Goal: Task Accomplishment & Management: Complete application form

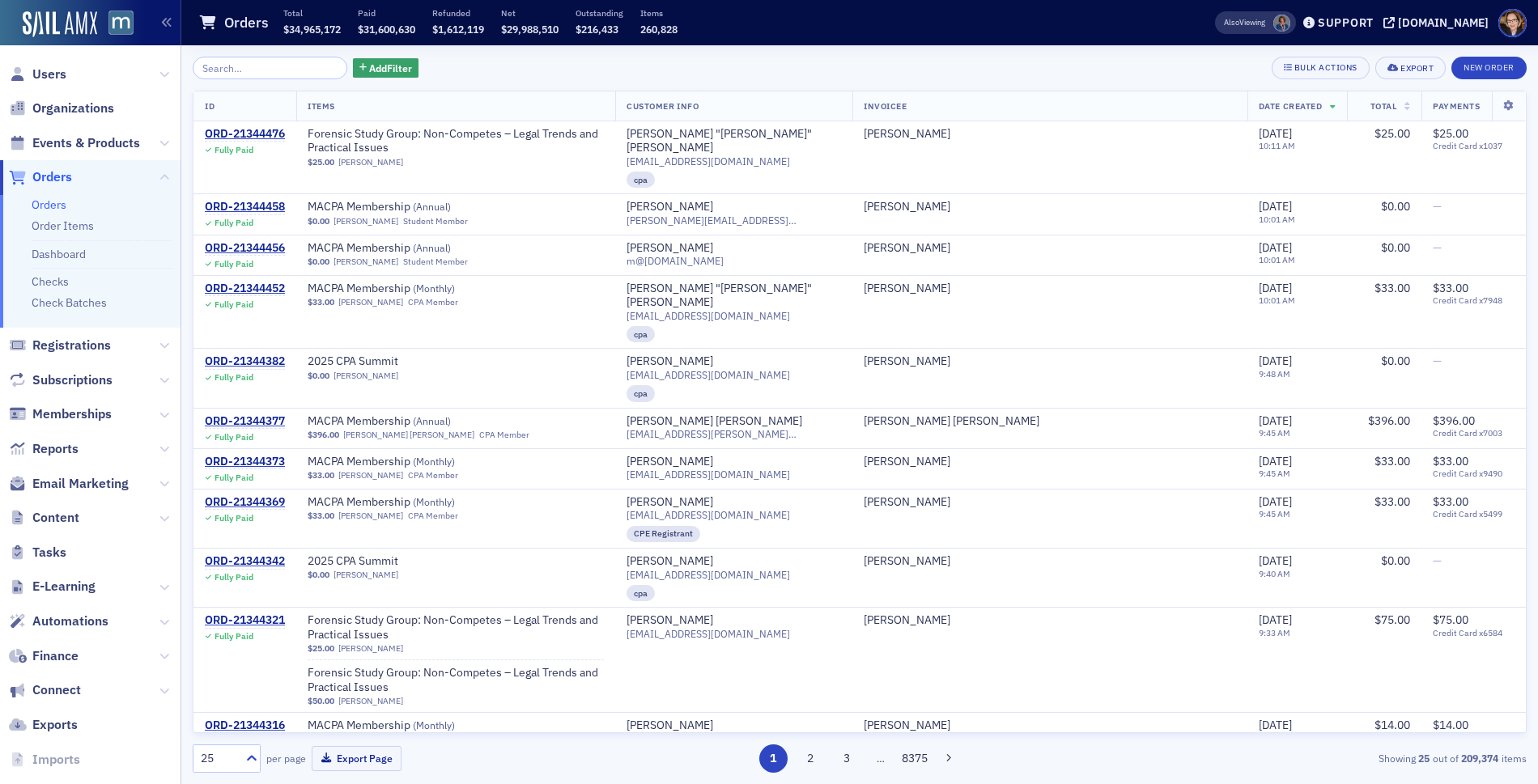
click at [42, 170] on span "Orders" at bounding box center [52, 177] width 40 height 17
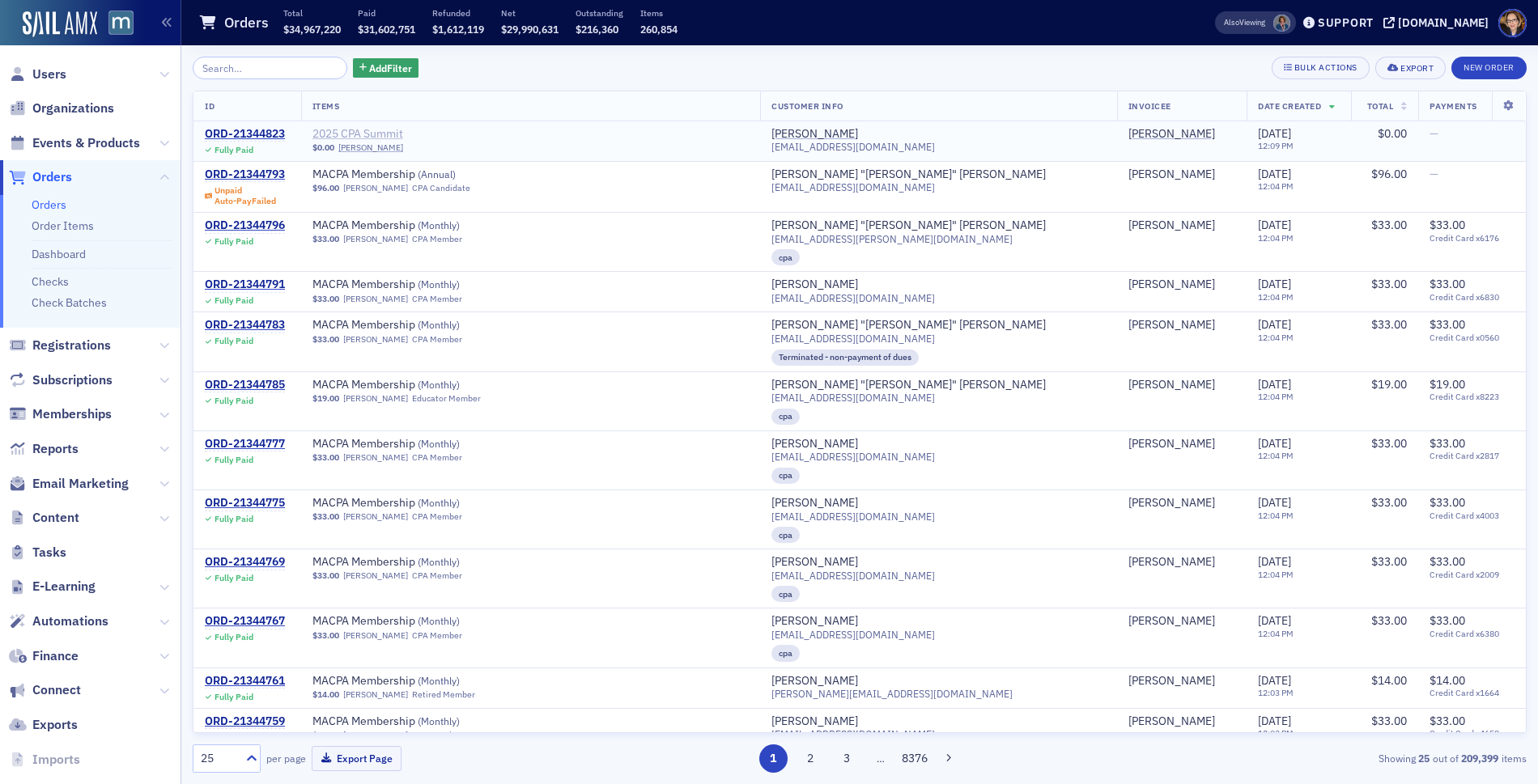
click at [407, 129] on span "2025 CPA Summit" at bounding box center [415, 135] width 204 height 15
click at [49, 68] on span "Users" at bounding box center [49, 74] width 34 height 17
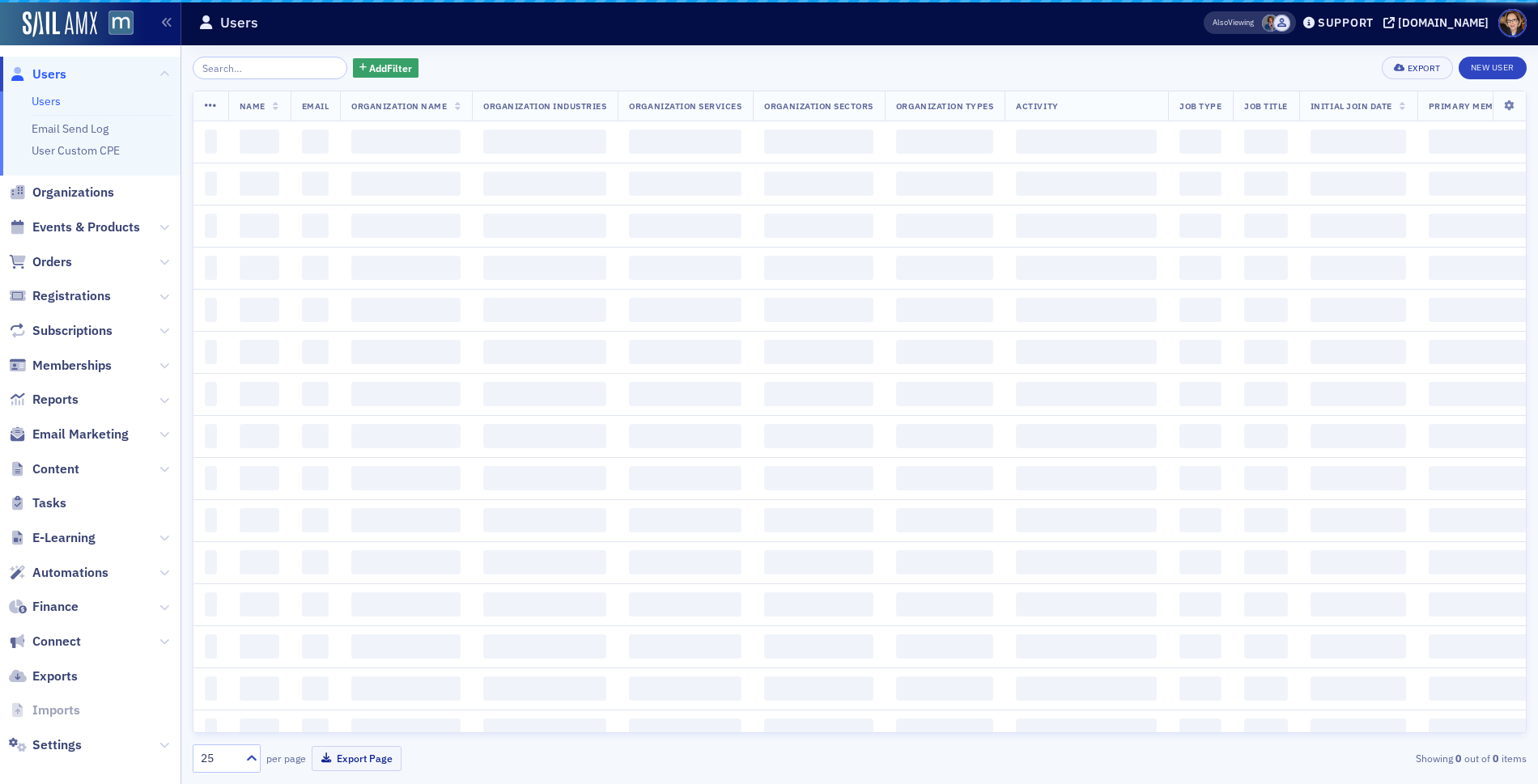
click at [240, 69] on input "search" at bounding box center [270, 67] width 155 height 22
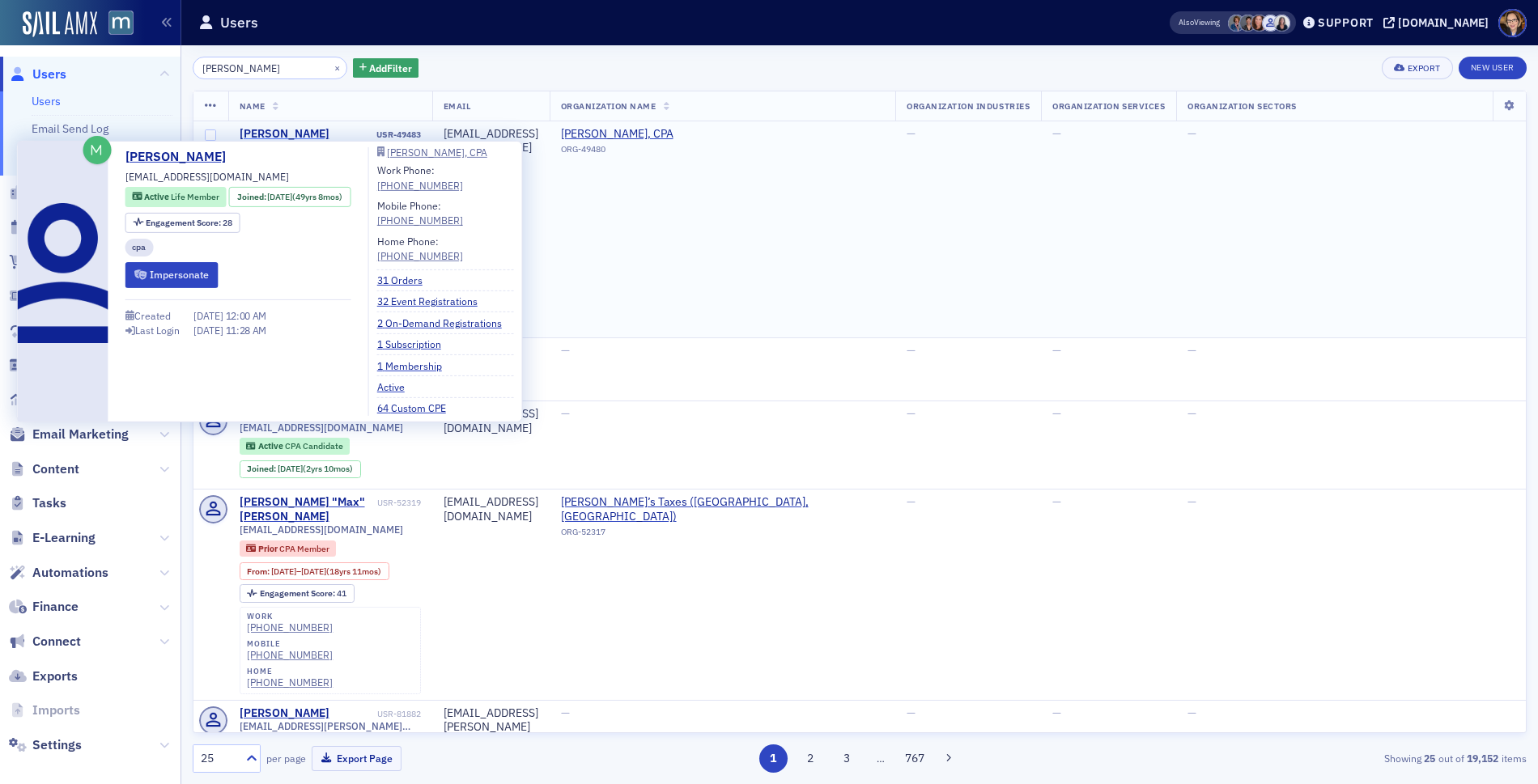
type input "max h"
click at [244, 130] on div "Max Highstein" at bounding box center [284, 135] width 90 height 15
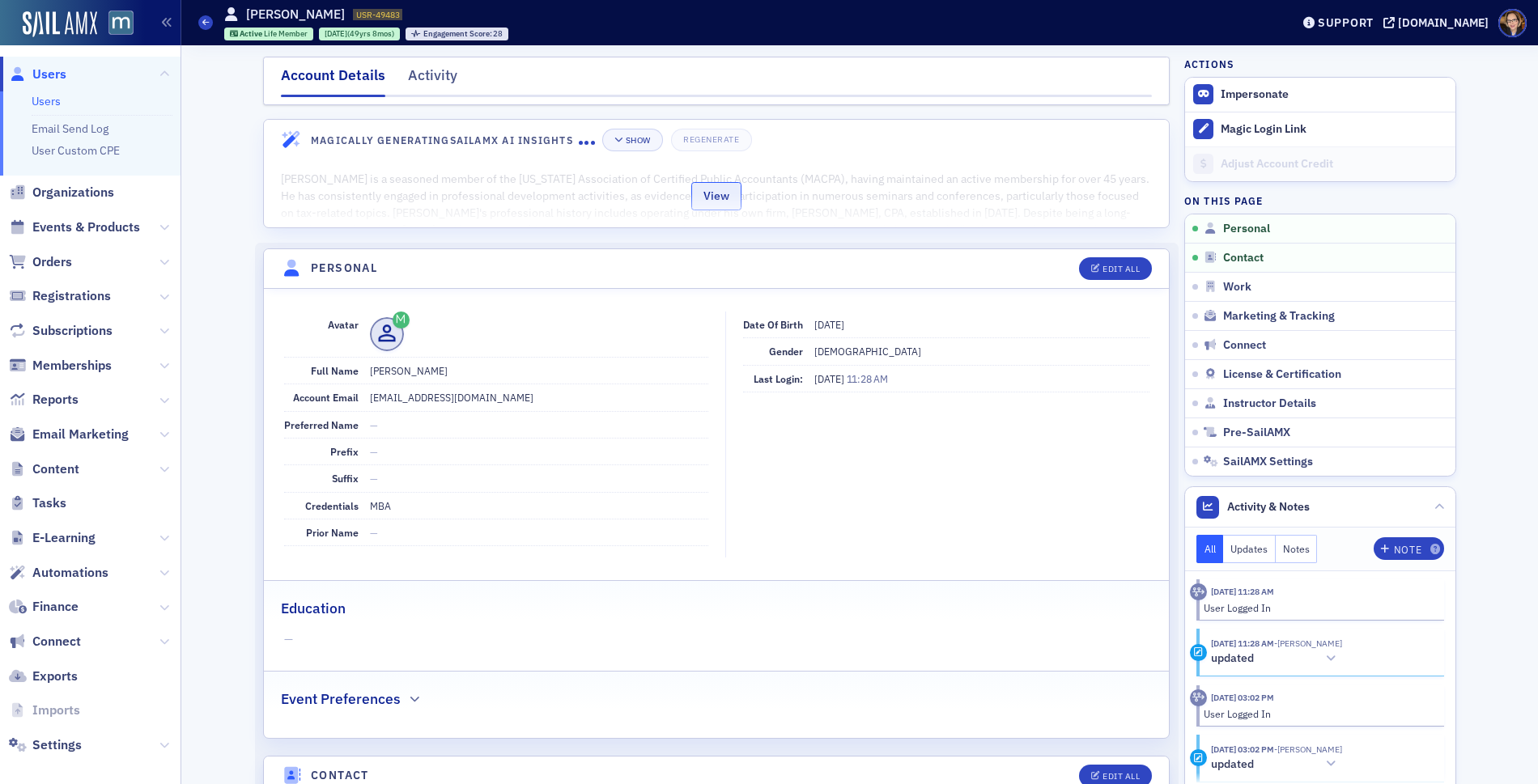
click at [704, 198] on button "View" at bounding box center [716, 196] width 50 height 28
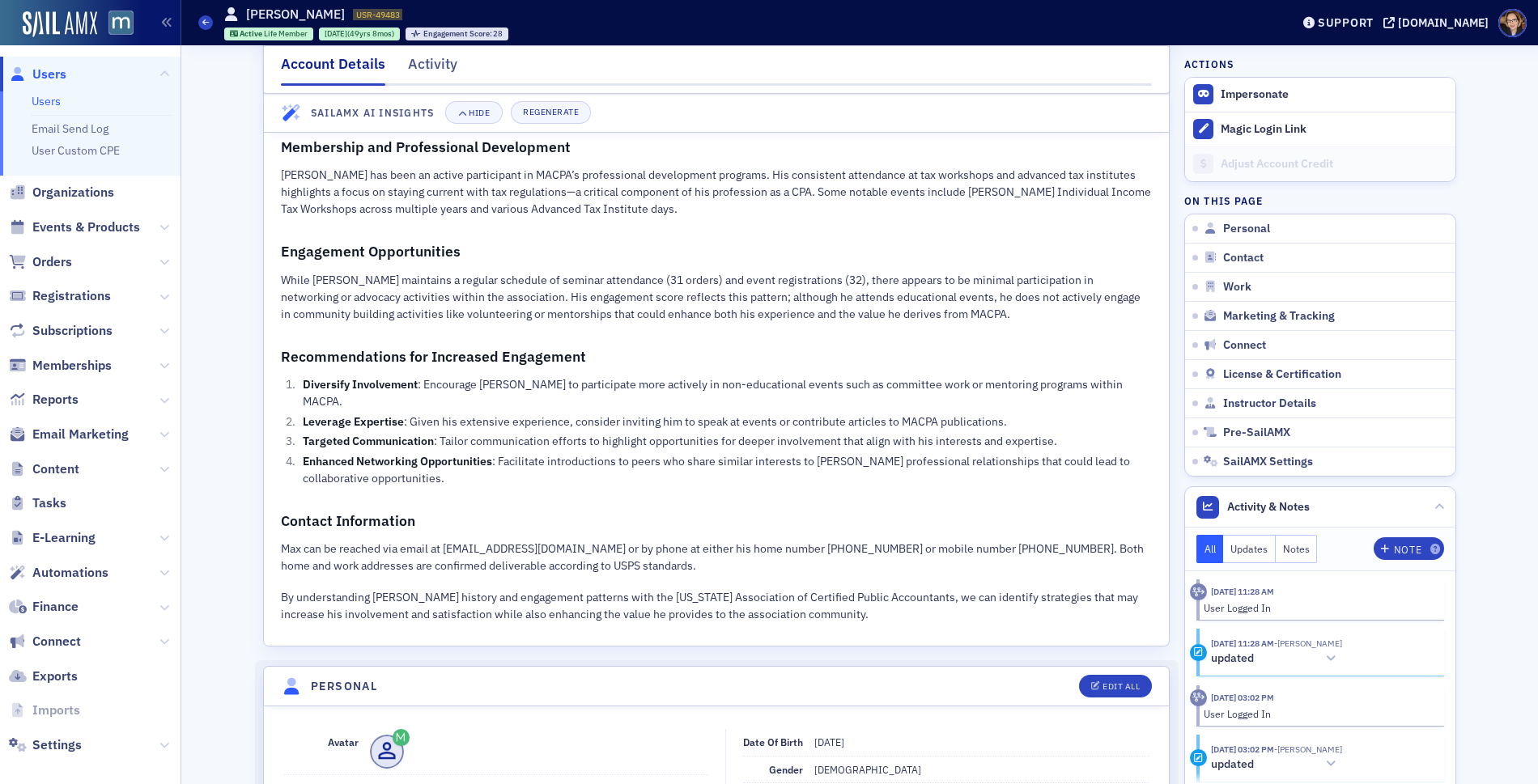
scroll to position [492, 0]
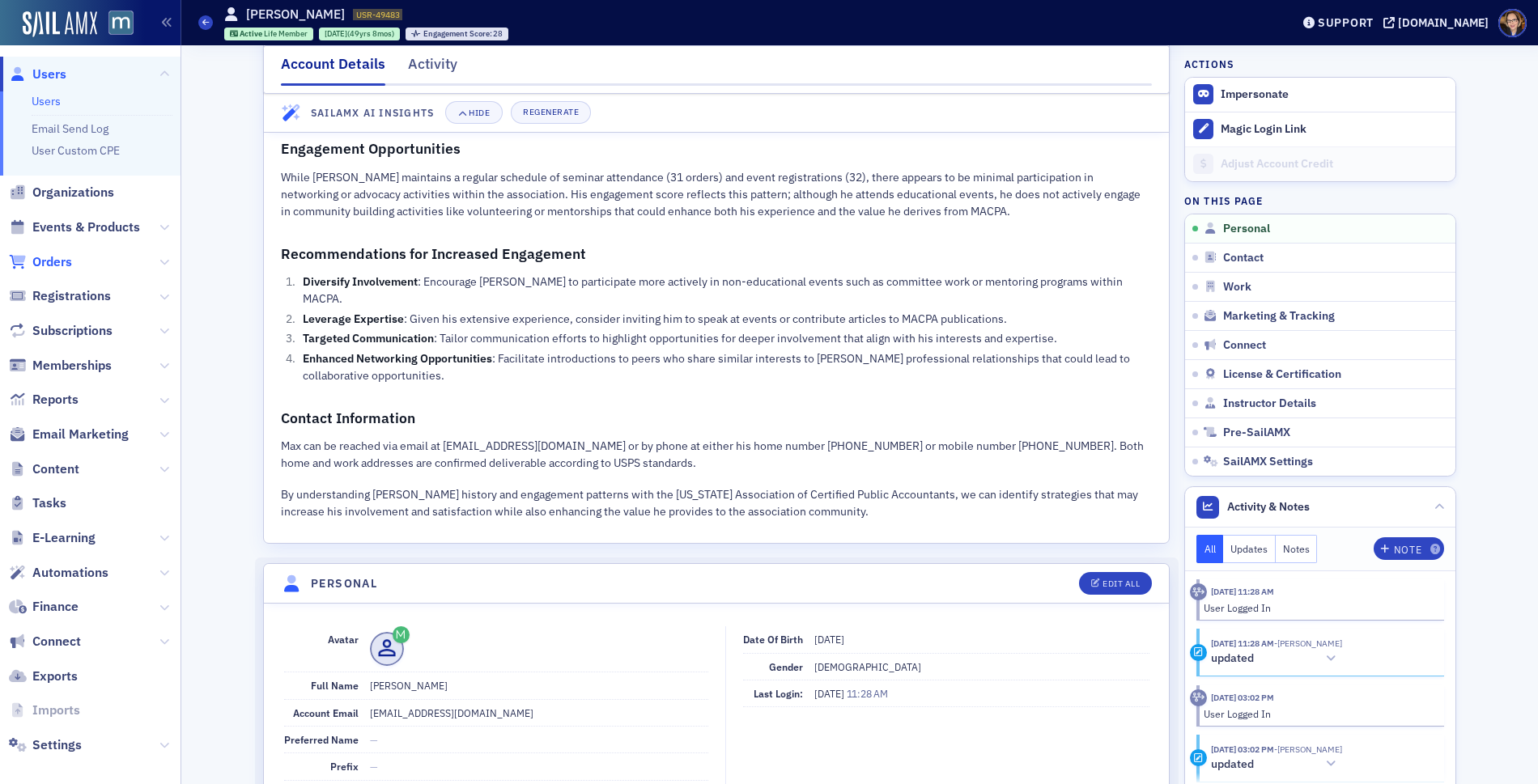
click at [57, 263] on span "Orders" at bounding box center [52, 262] width 40 height 17
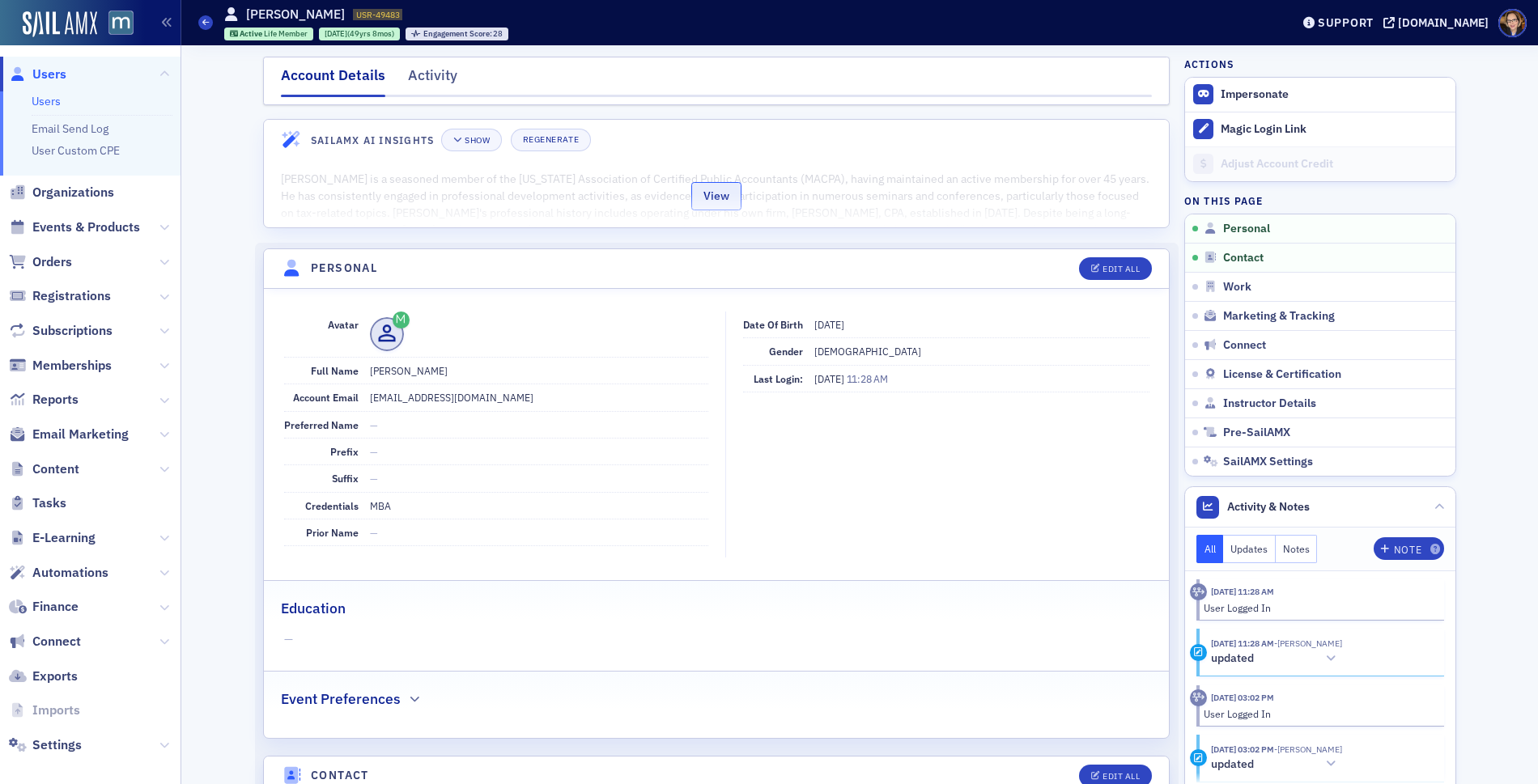
click at [709, 198] on button "View" at bounding box center [716, 196] width 50 height 28
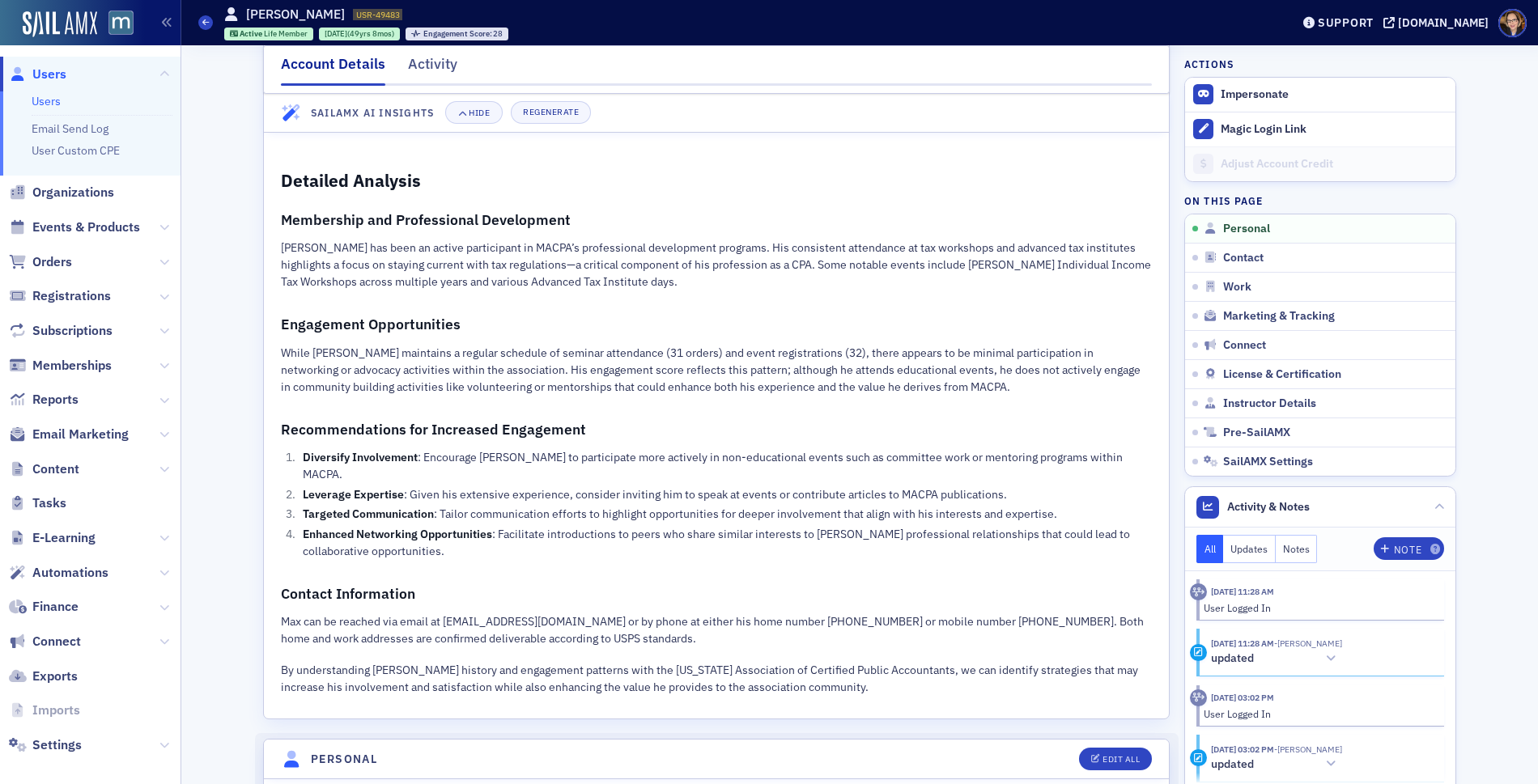
scroll to position [652, 0]
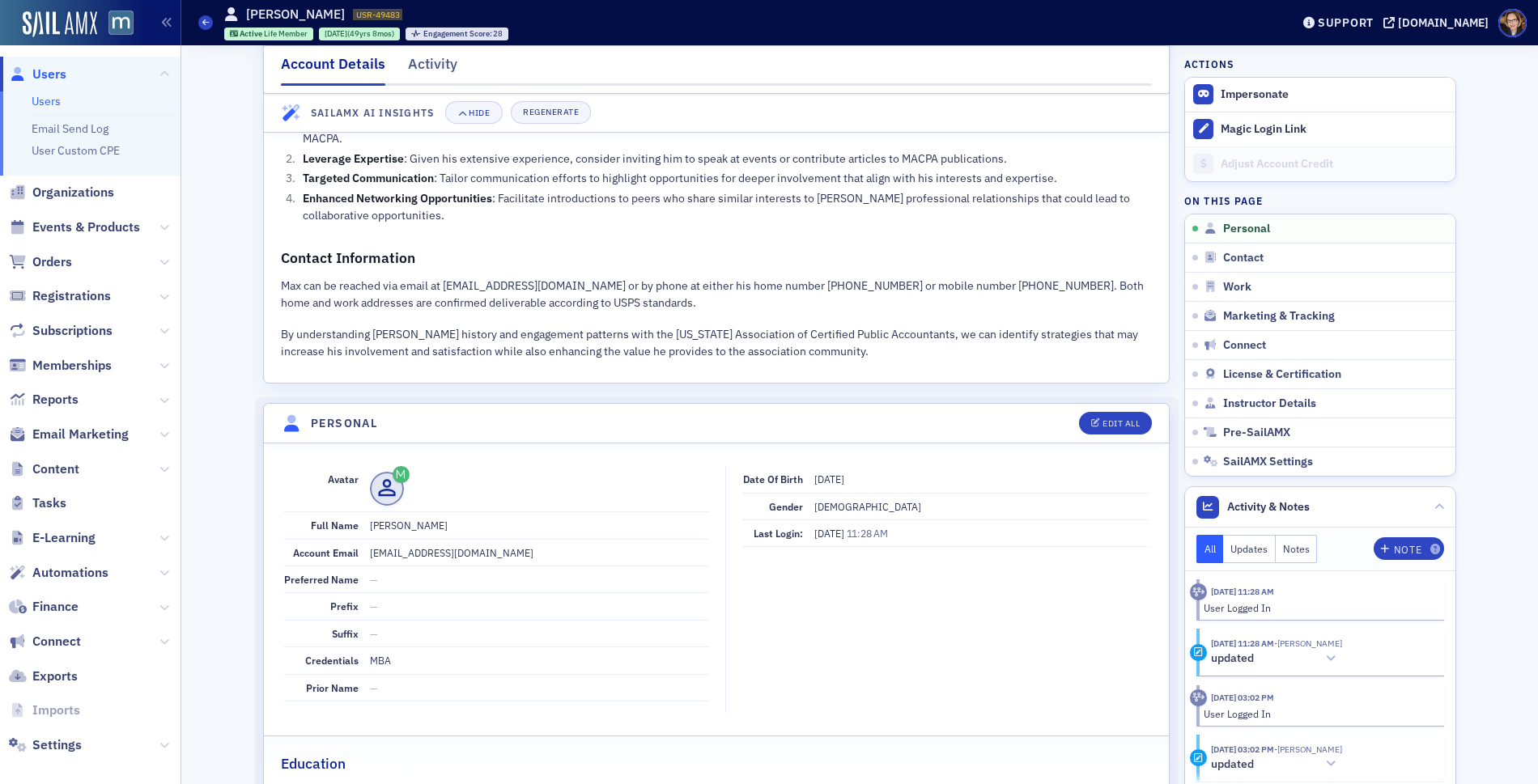
drag, startPoint x: 444, startPoint y: 250, endPoint x: 550, endPoint y: 254, distance: 106.1
click at [550, 277] on p "Max can be reached via email at mhighstein@aol.com or by phone at either his ho…" at bounding box center [716, 294] width 871 height 34
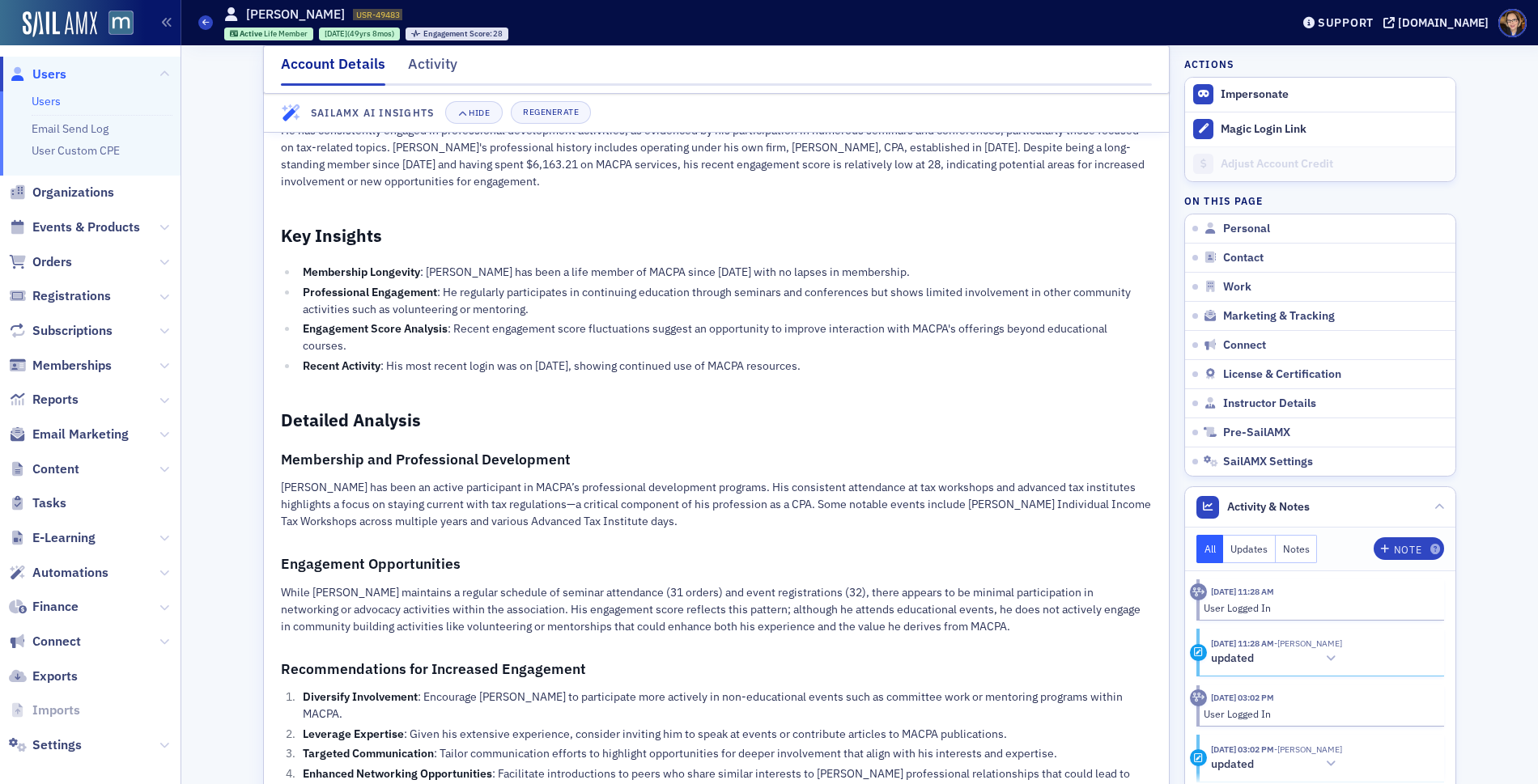
scroll to position [0, 0]
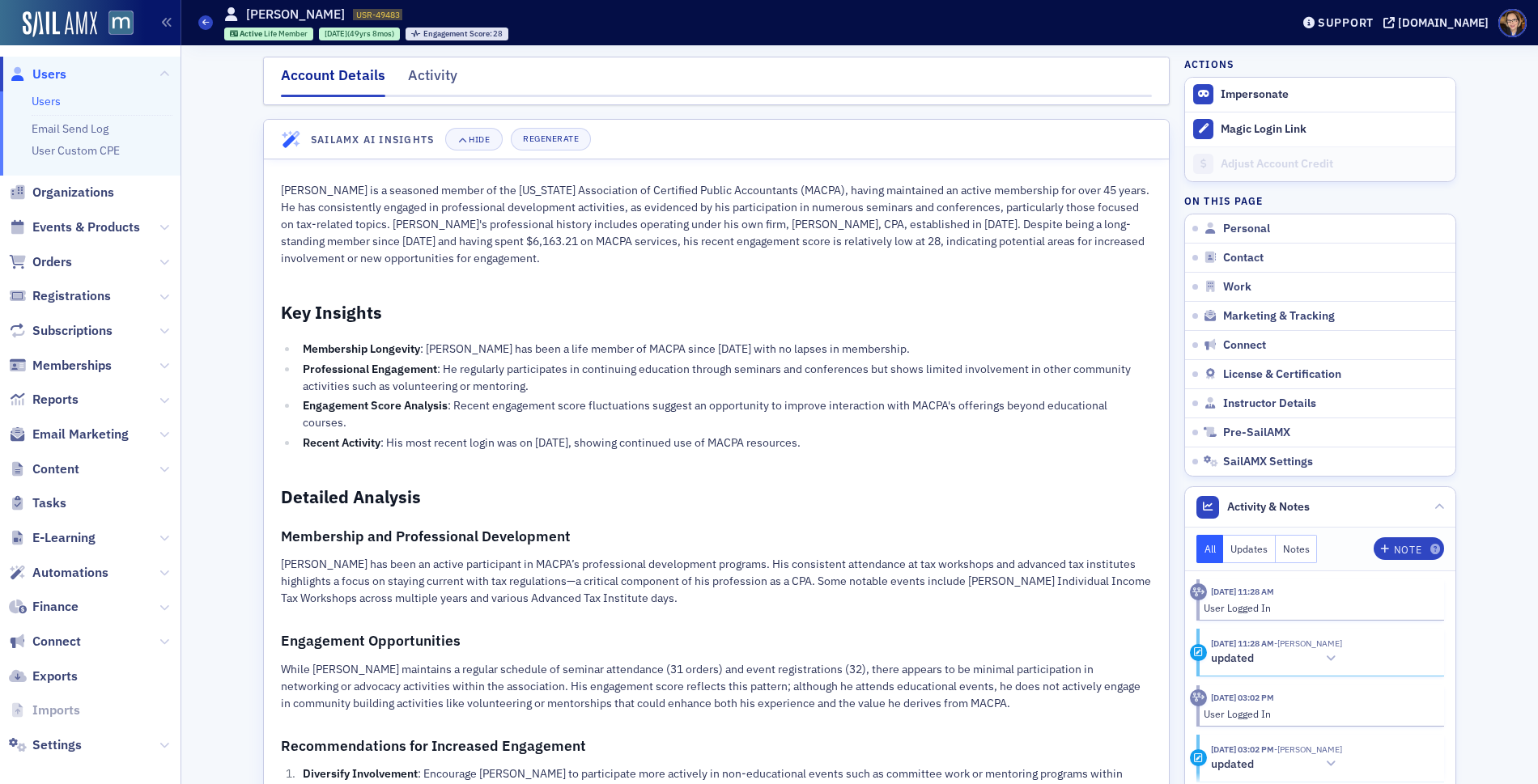
click at [48, 73] on span "Users" at bounding box center [49, 74] width 34 height 17
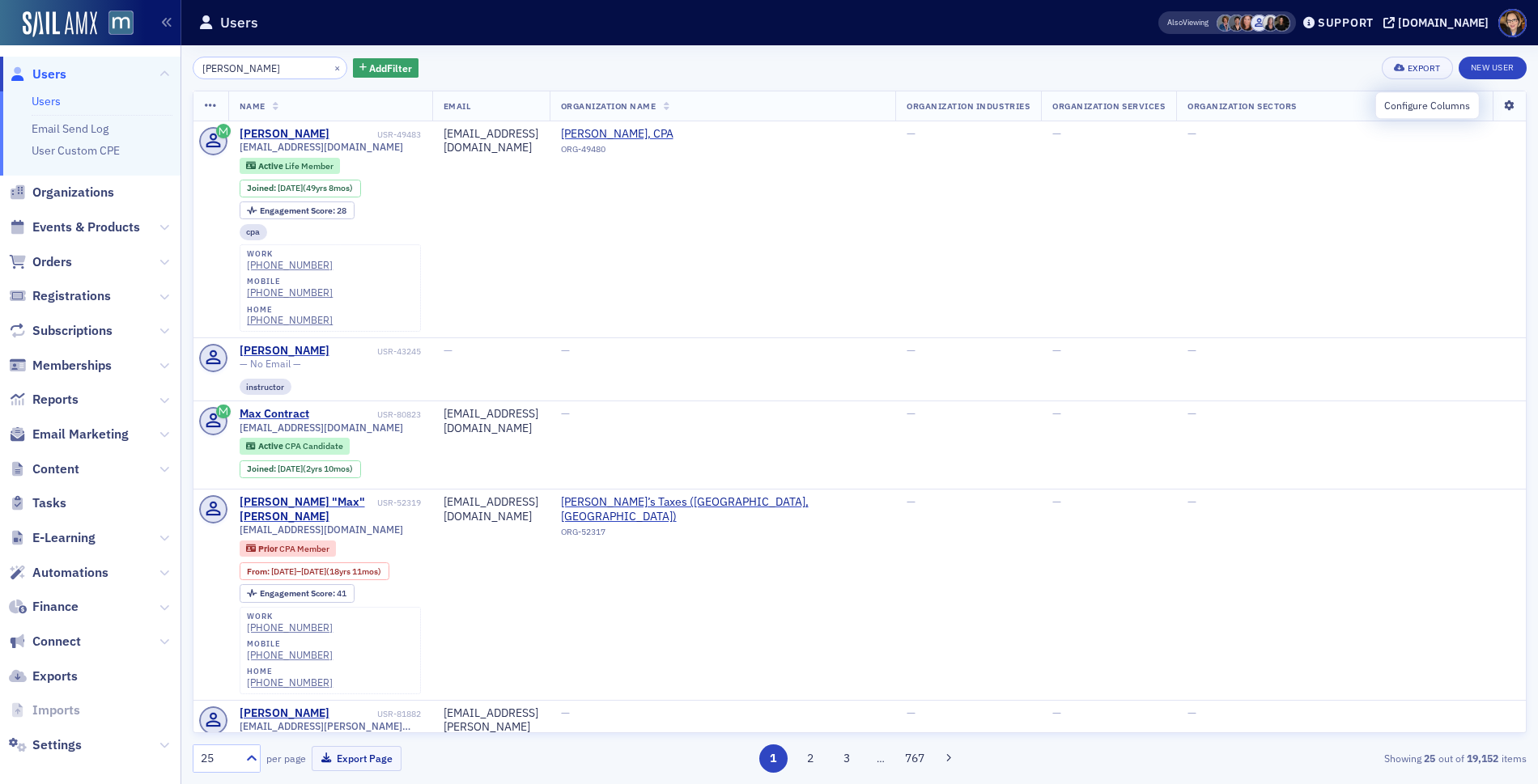
click at [1492, 105] on icon at bounding box center [1509, 106] width 33 height 10
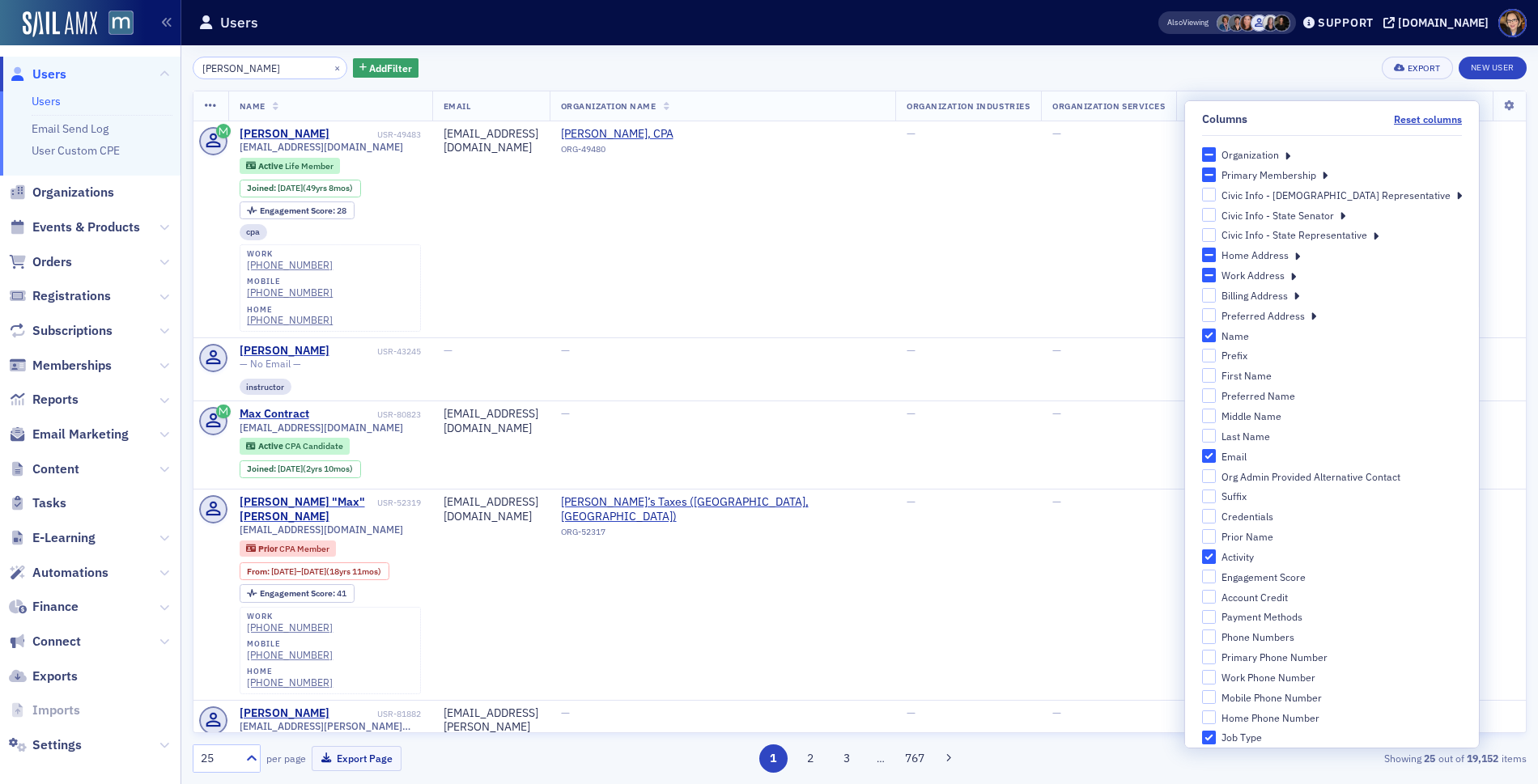
click at [1340, 159] on div "Organization" at bounding box center [1332, 154] width 261 height 15
click at [1290, 153] on icon at bounding box center [1287, 154] width 6 height 15
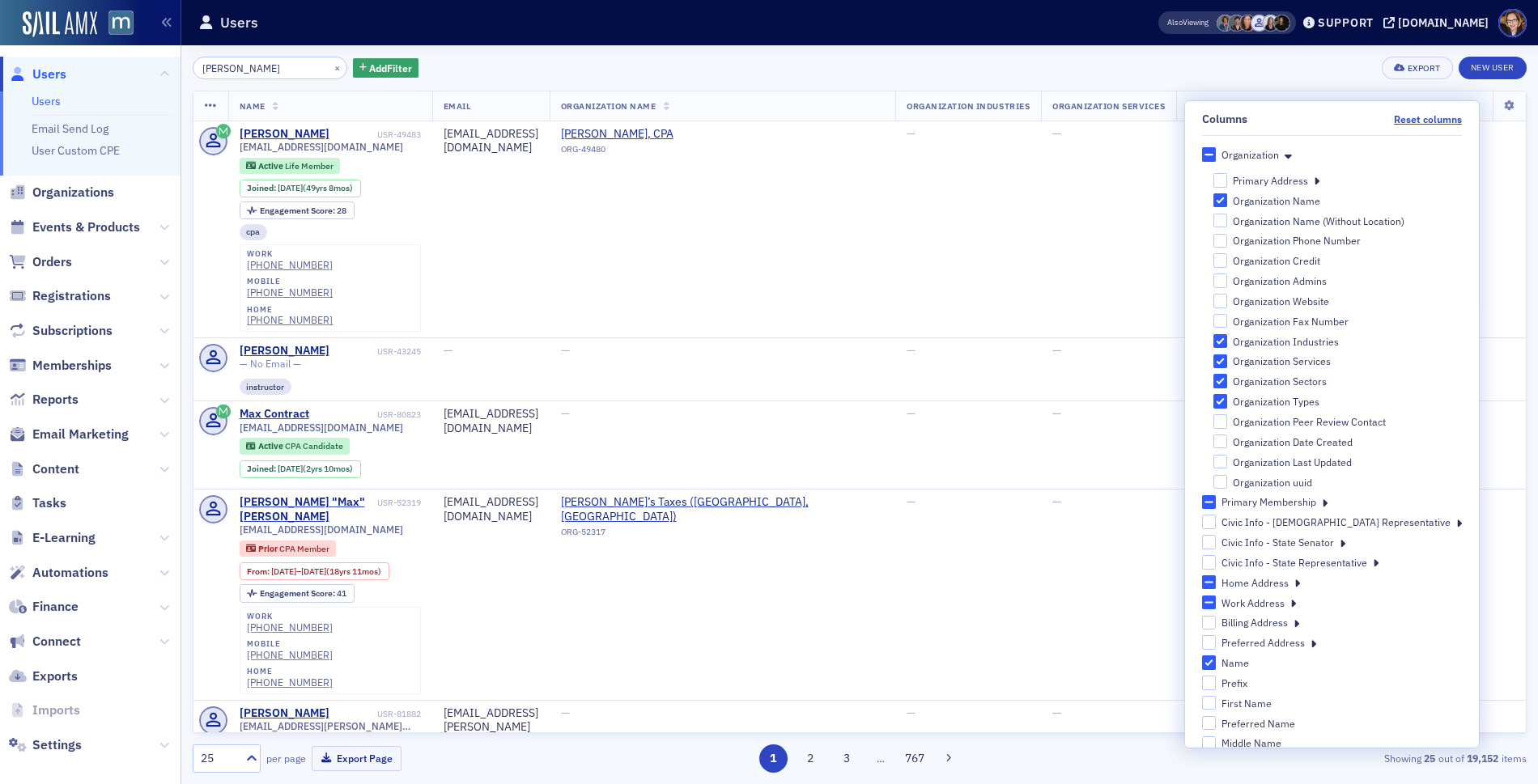
click at [1227, 339] on input "Organization Industries" at bounding box center [1220, 341] width 15 height 15
checkbox input "false"
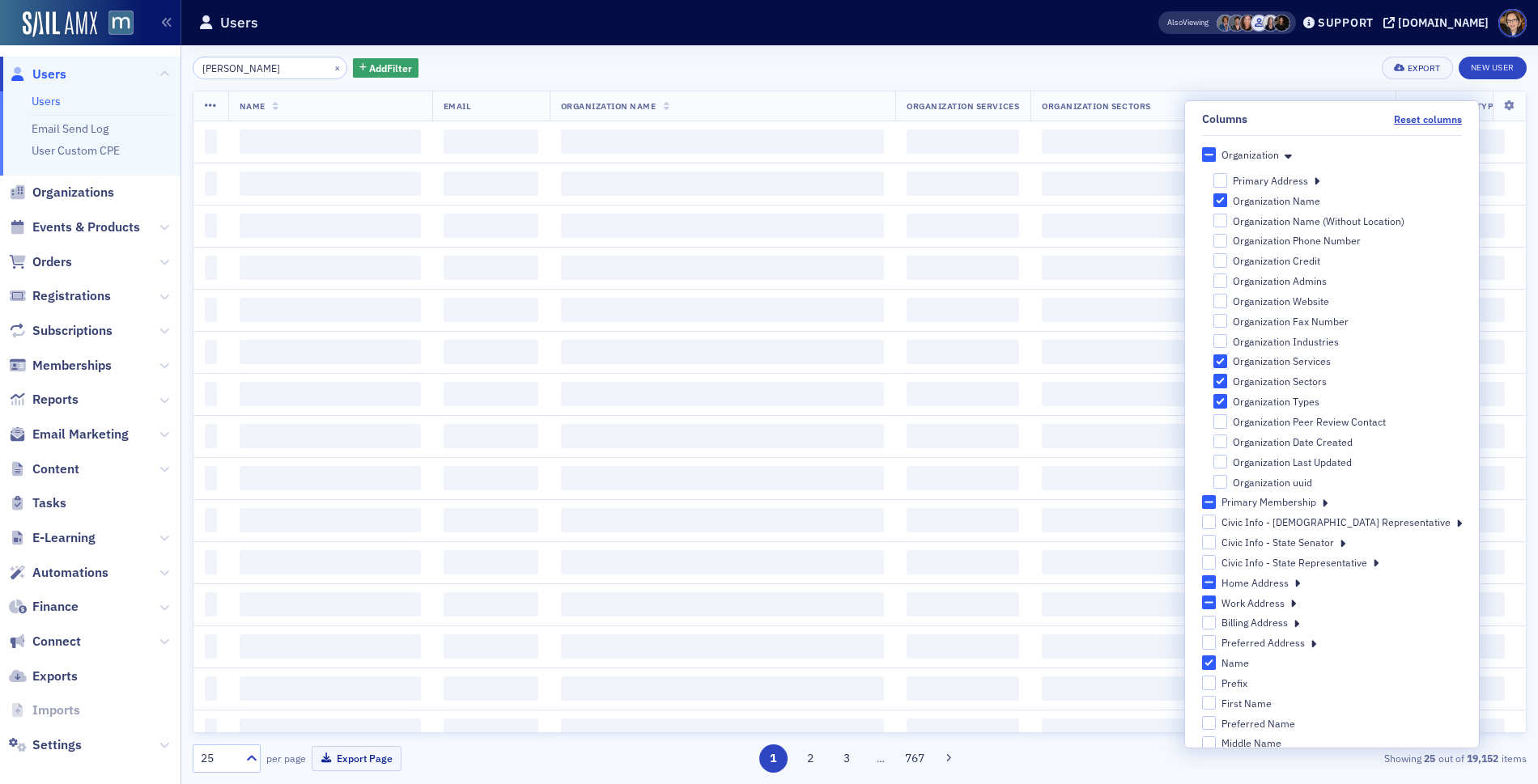
click at [1227, 365] on input "Organization Services" at bounding box center [1220, 361] width 15 height 15
checkbox input "false"
click at [1227, 384] on input "Organization Sectors" at bounding box center [1220, 381] width 15 height 15
checkbox input "false"
click at [1227, 402] on input "Organization Types" at bounding box center [1220, 401] width 15 height 15
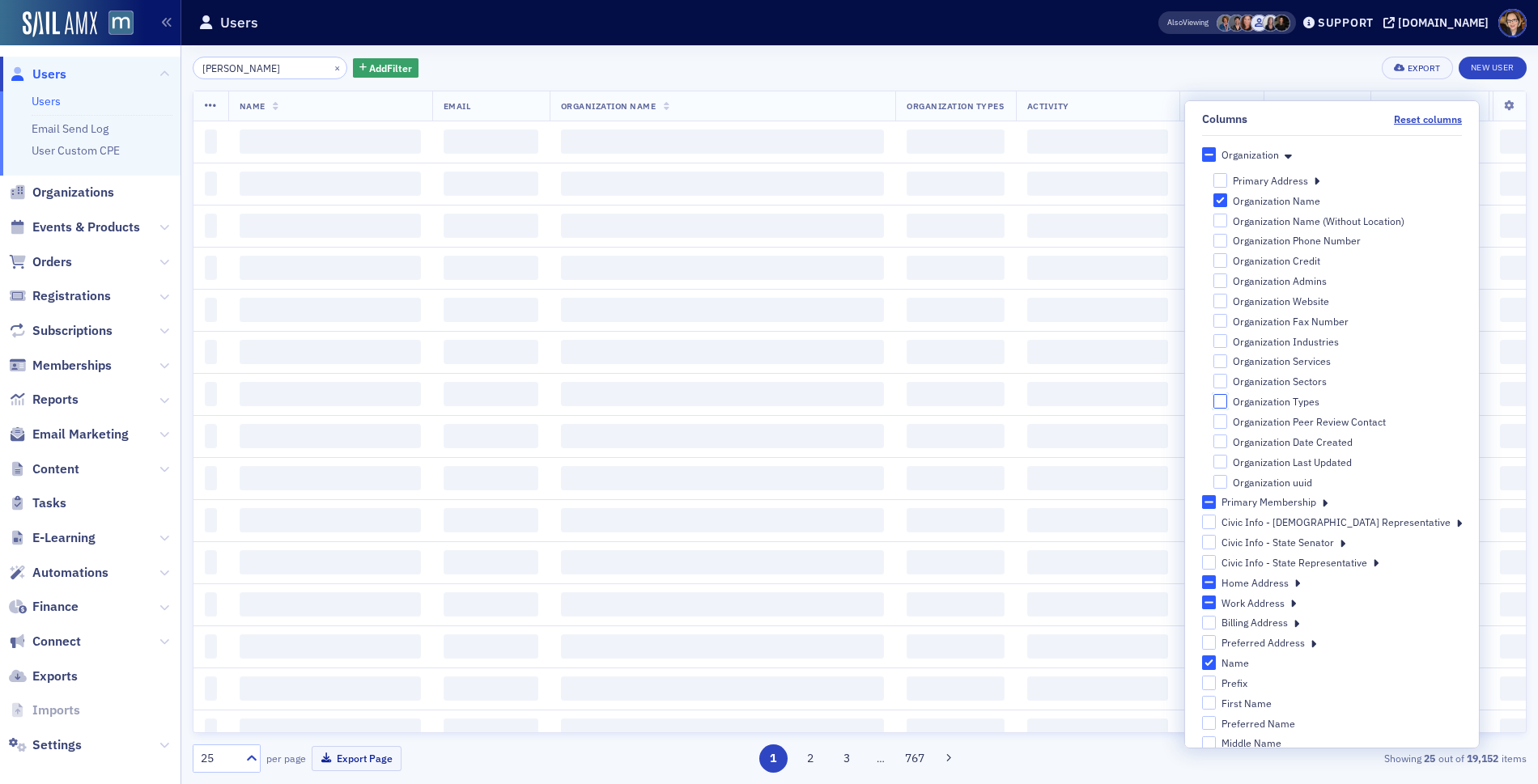
checkbox input "false"
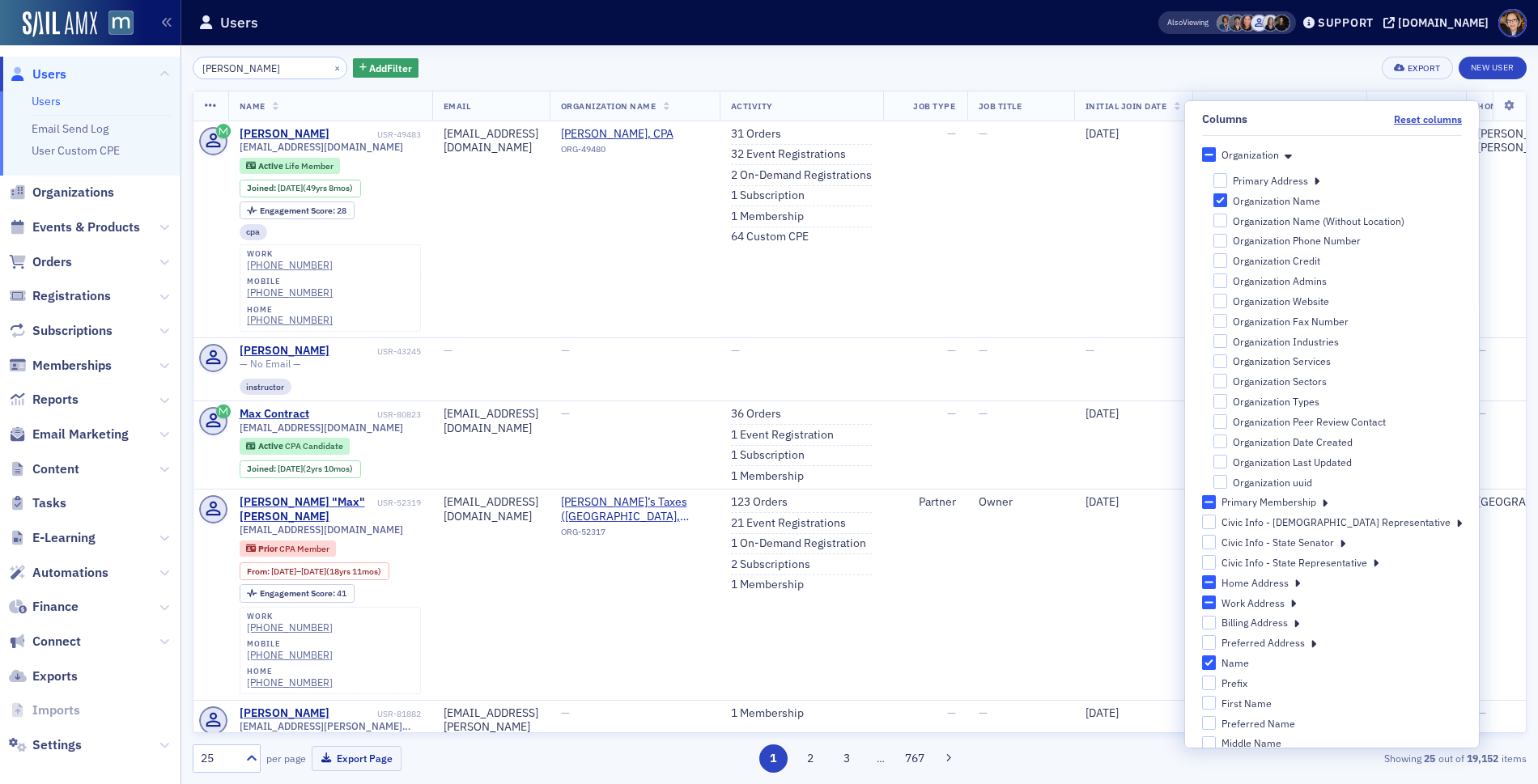
click at [1207, 29] on div "Also Viewing" at bounding box center [1227, 22] width 138 height 22
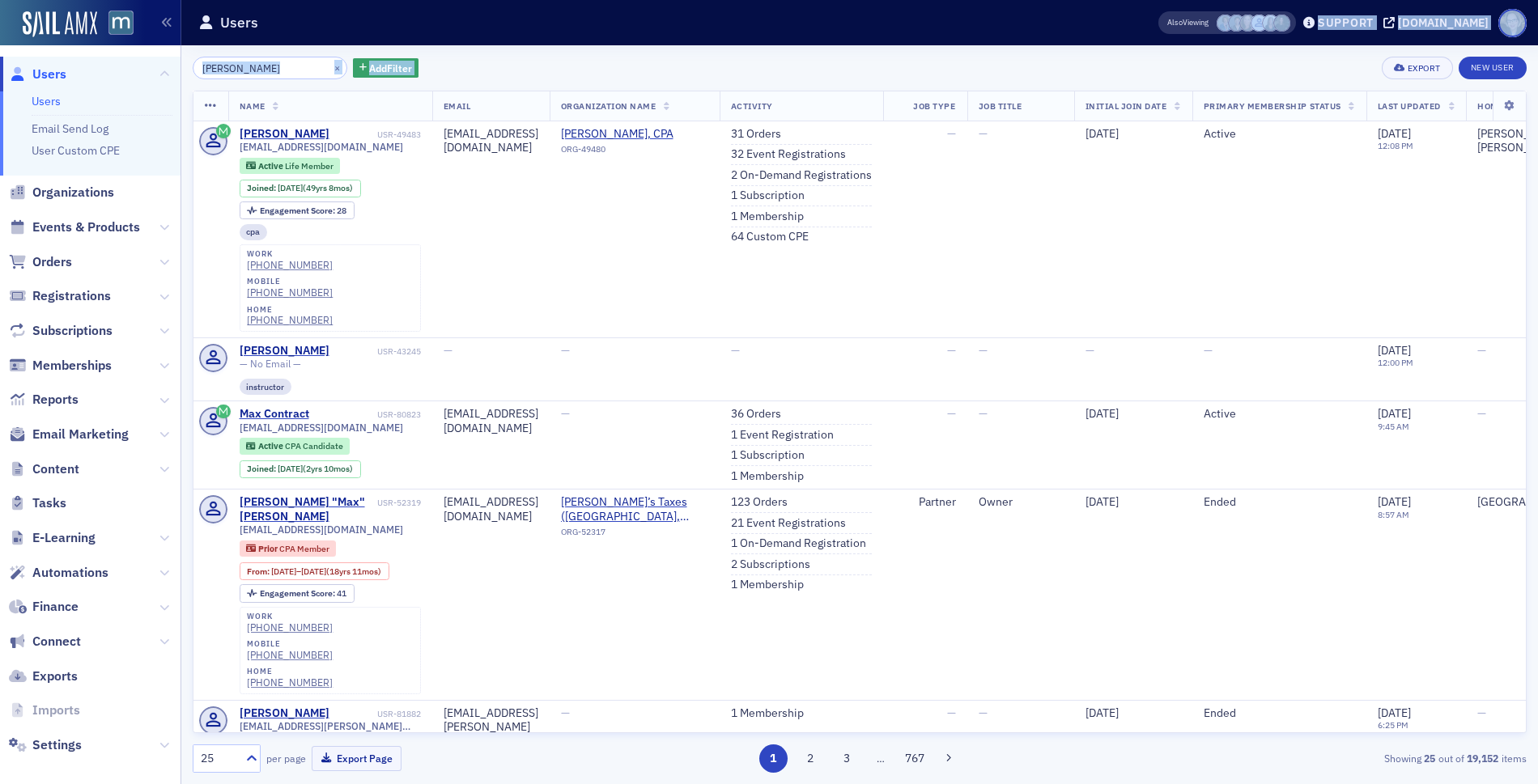
drag, startPoint x: 1208, startPoint y: 31, endPoint x: 1211, endPoint y: 71, distance: 40.1
click at [1211, 71] on main "Users Also Viewing Support macpa.org max h × Add Filter Export New User Name Em…" at bounding box center [859, 392] width 1357 height 784
drag, startPoint x: 1214, startPoint y: 75, endPoint x: 1209, endPoint y: 56, distance: 19.6
click at [1215, 68] on div "max h × Add Filter Export New User" at bounding box center [860, 67] width 1334 height 22
click at [66, 466] on span "Content" at bounding box center [56, 468] width 47 height 17
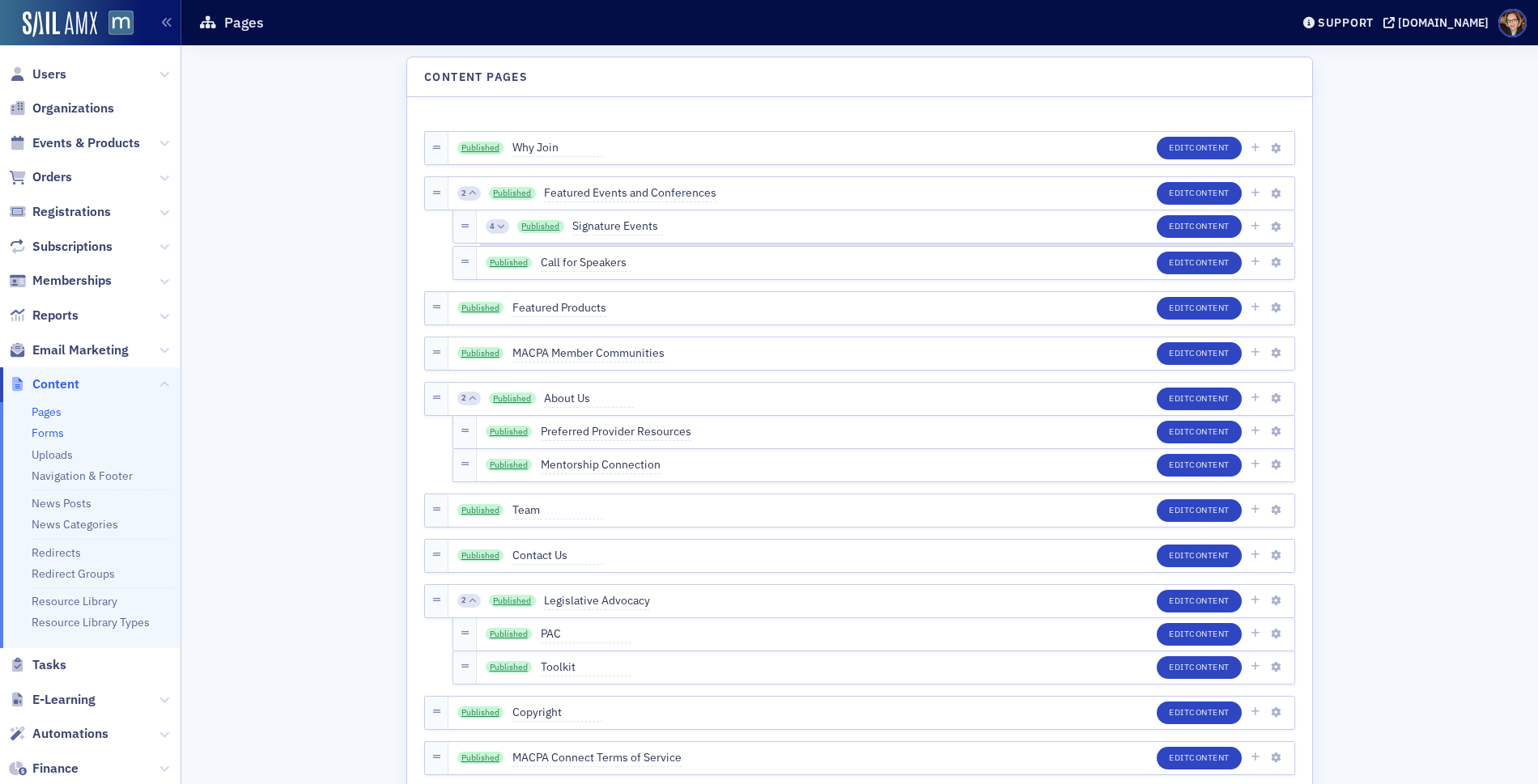
click at [57, 432] on link "Forms" at bounding box center [47, 433] width 32 height 15
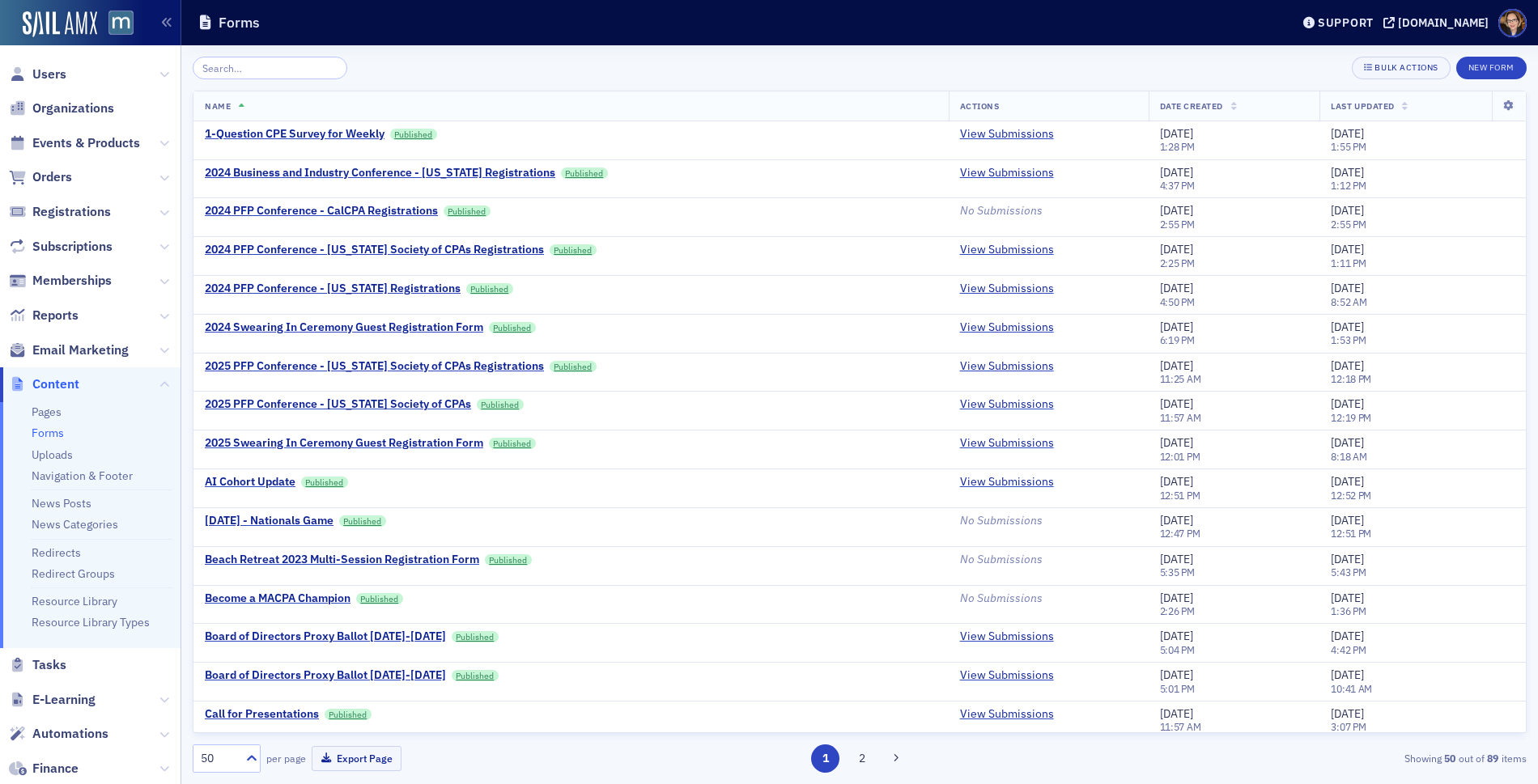
click at [261, 68] on input "search" at bounding box center [270, 67] width 155 height 22
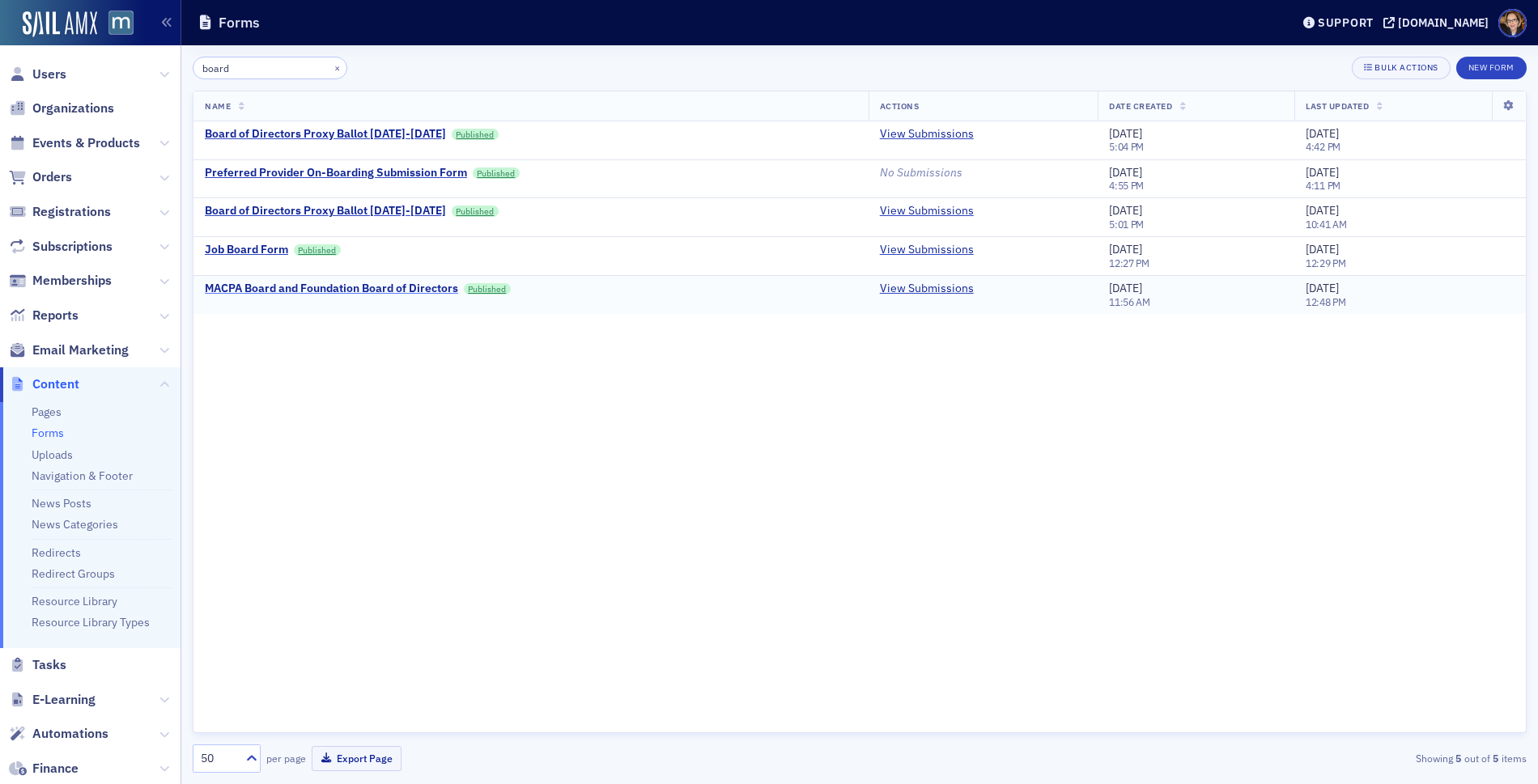
type input "board"
click at [321, 289] on div "MACPA Board and Foundation Board of Directors" at bounding box center [331, 289] width 253 height 15
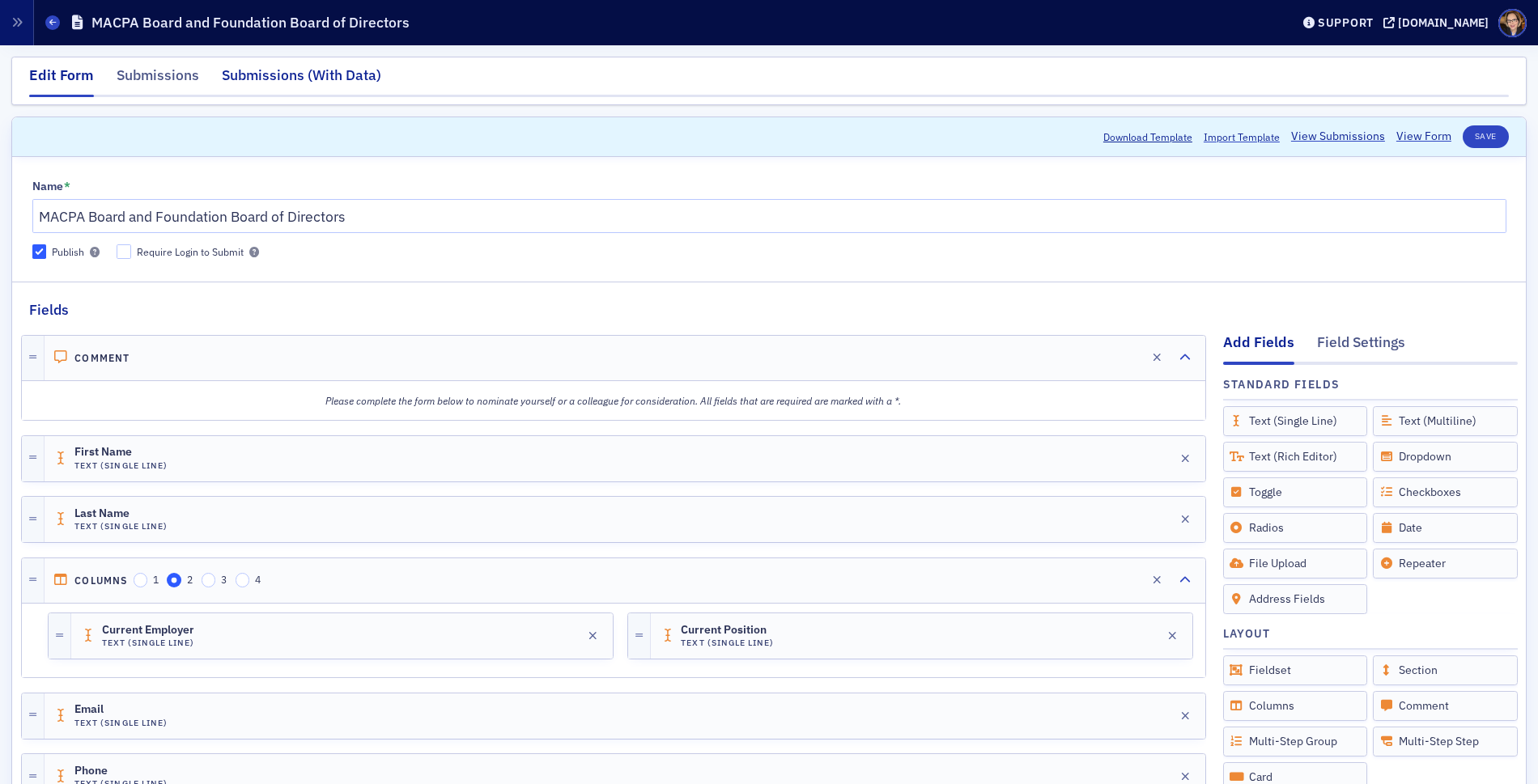
click at [298, 76] on div "Submissions (With Data)" at bounding box center [302, 80] width 160 height 30
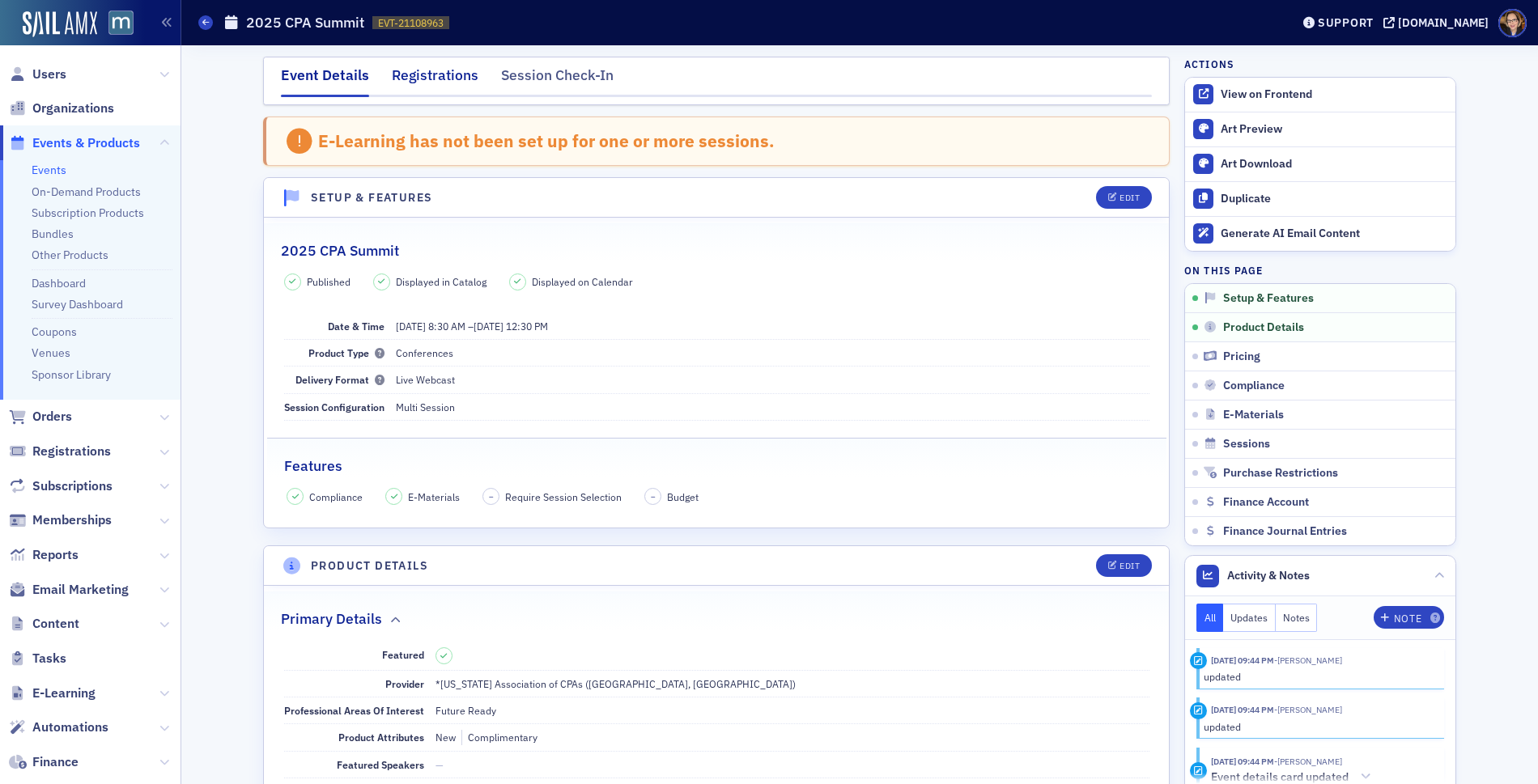
click at [420, 74] on div "Registrations" at bounding box center [435, 80] width 86 height 30
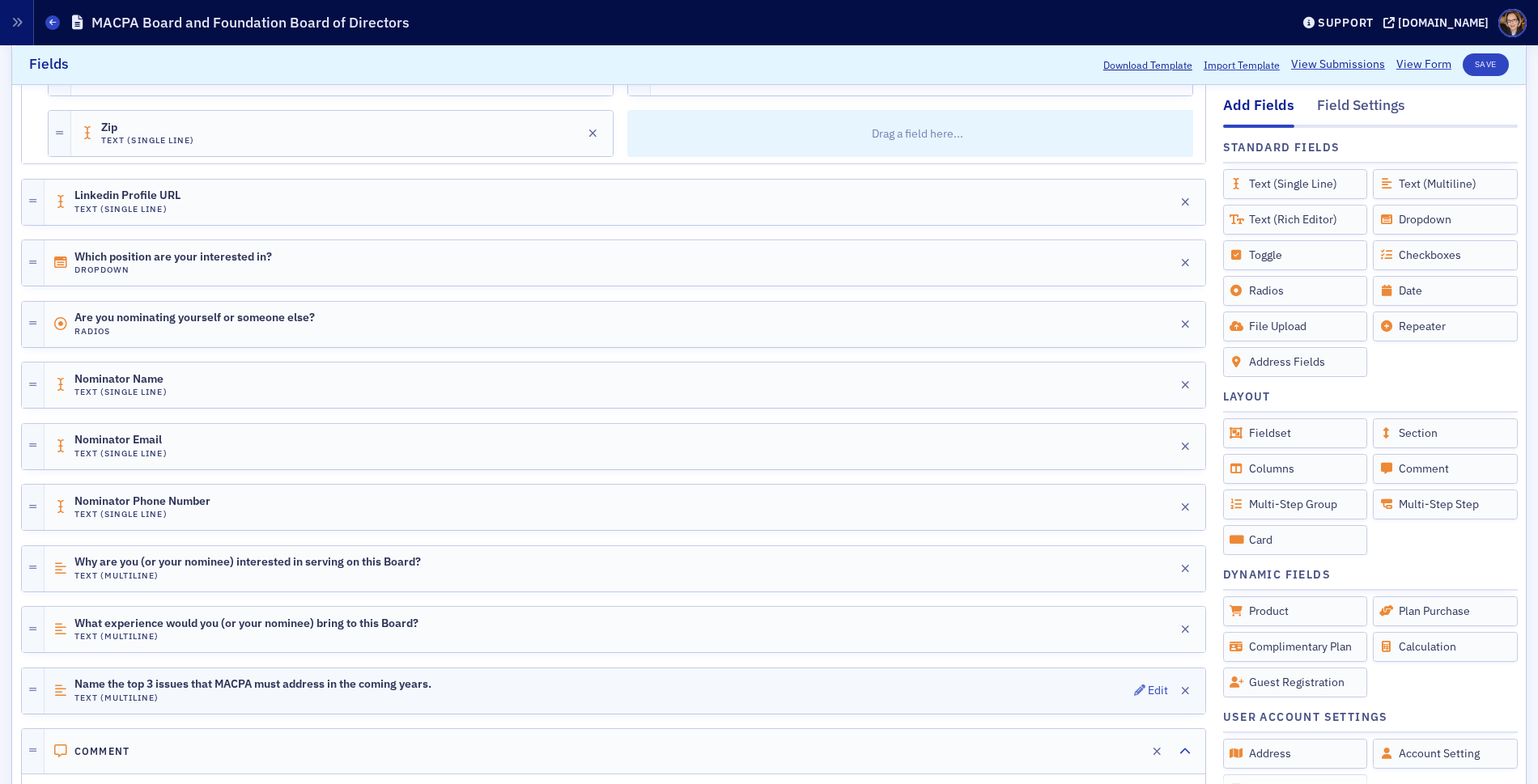
scroll to position [882, 0]
click at [1362, 97] on div "Field Settings" at bounding box center [1361, 110] width 88 height 30
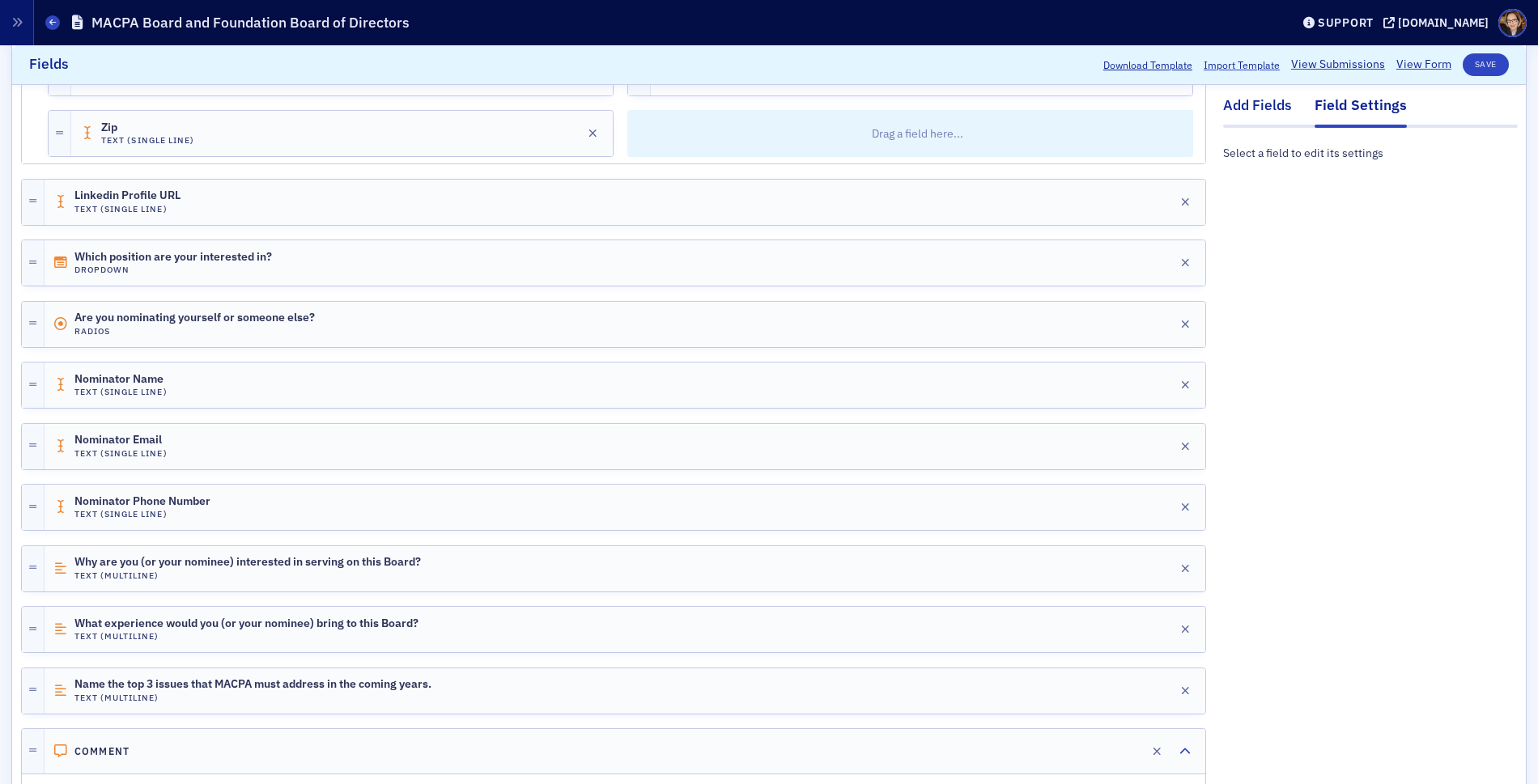
click at [1226, 107] on div "Add Fields" at bounding box center [1257, 110] width 69 height 30
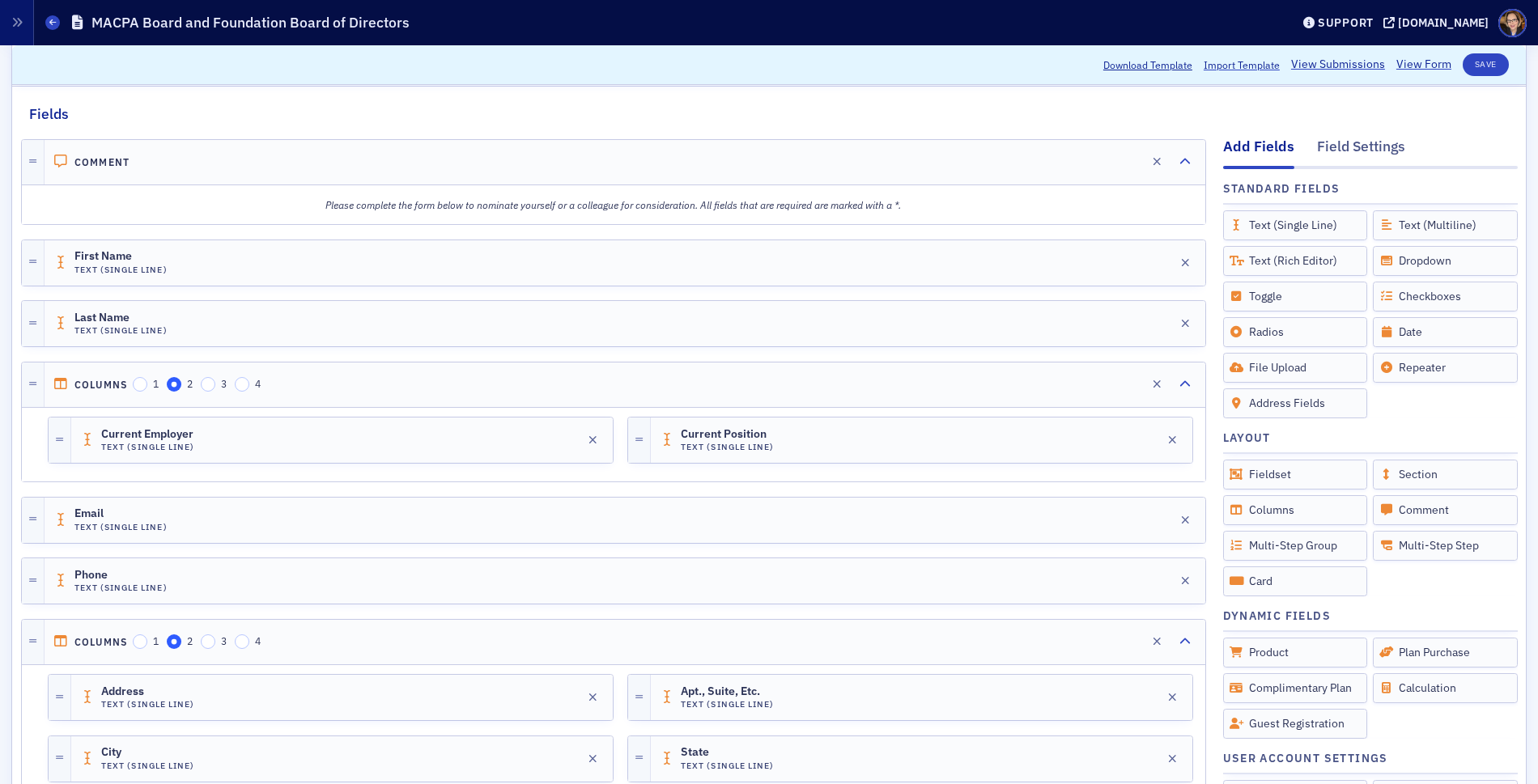
scroll to position [0, 0]
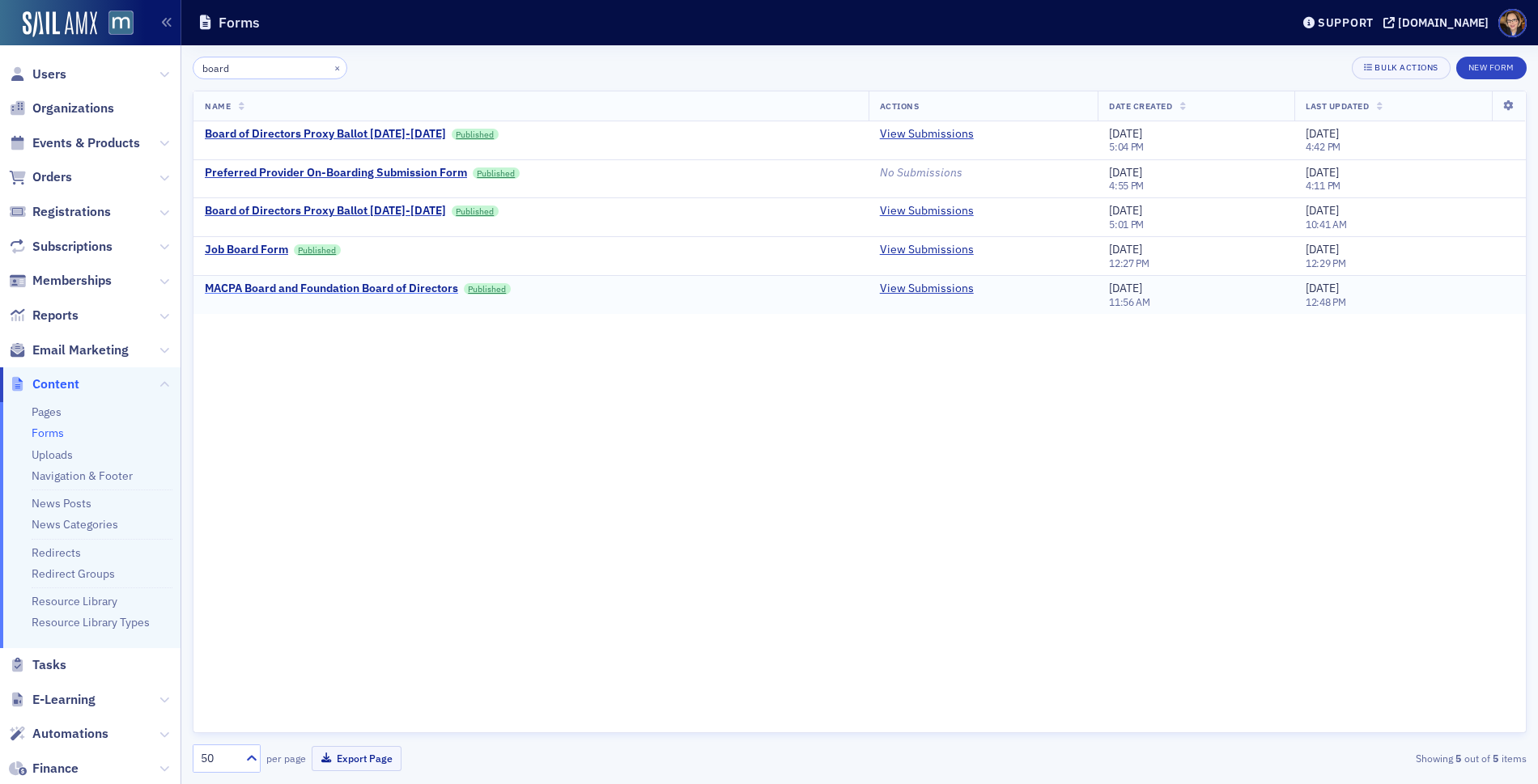
click at [312, 286] on div "MACPA Board and Foundation Board of Directors" at bounding box center [331, 289] width 253 height 15
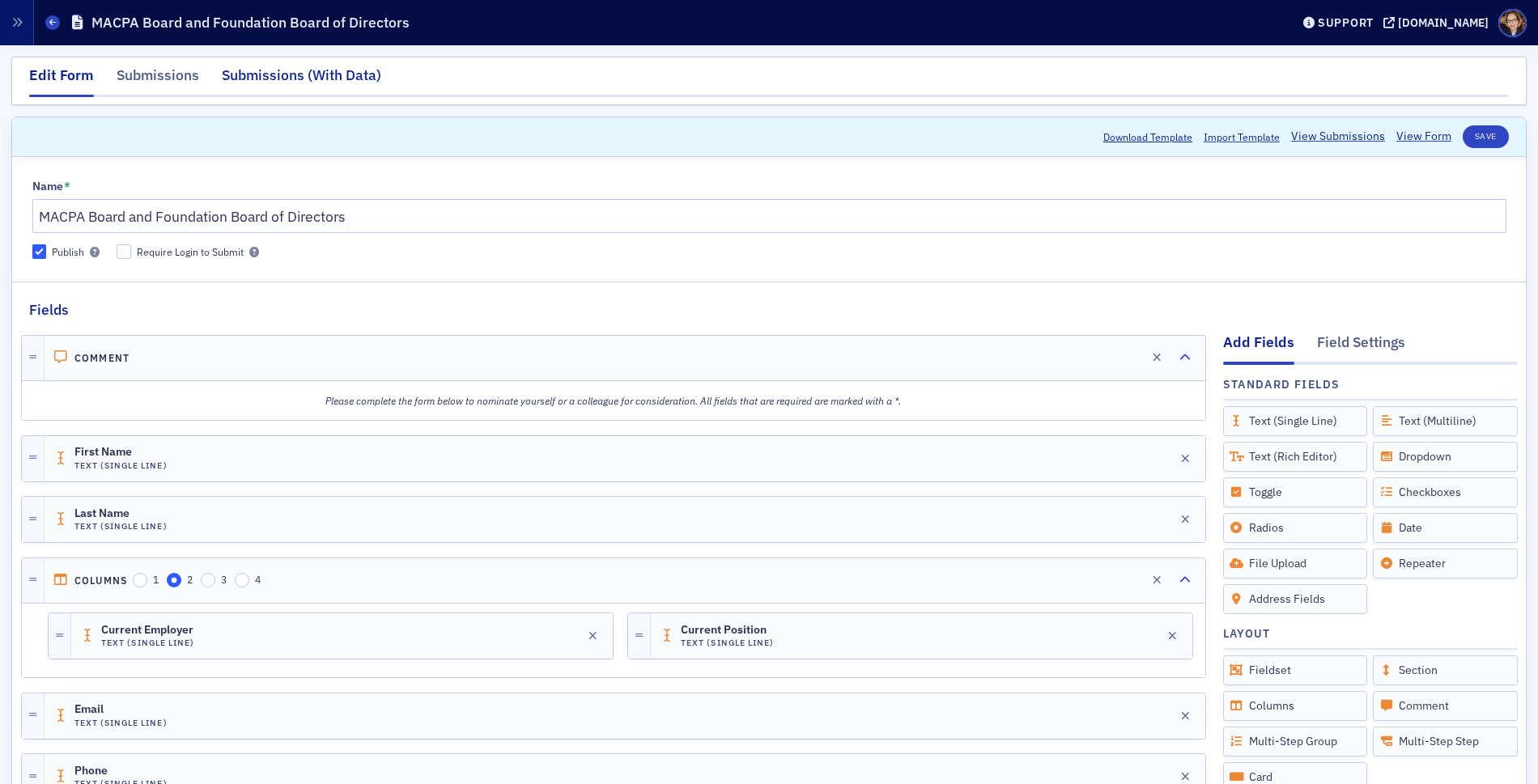
click at [326, 77] on div "Submissions (With Data)" at bounding box center [302, 80] width 160 height 30
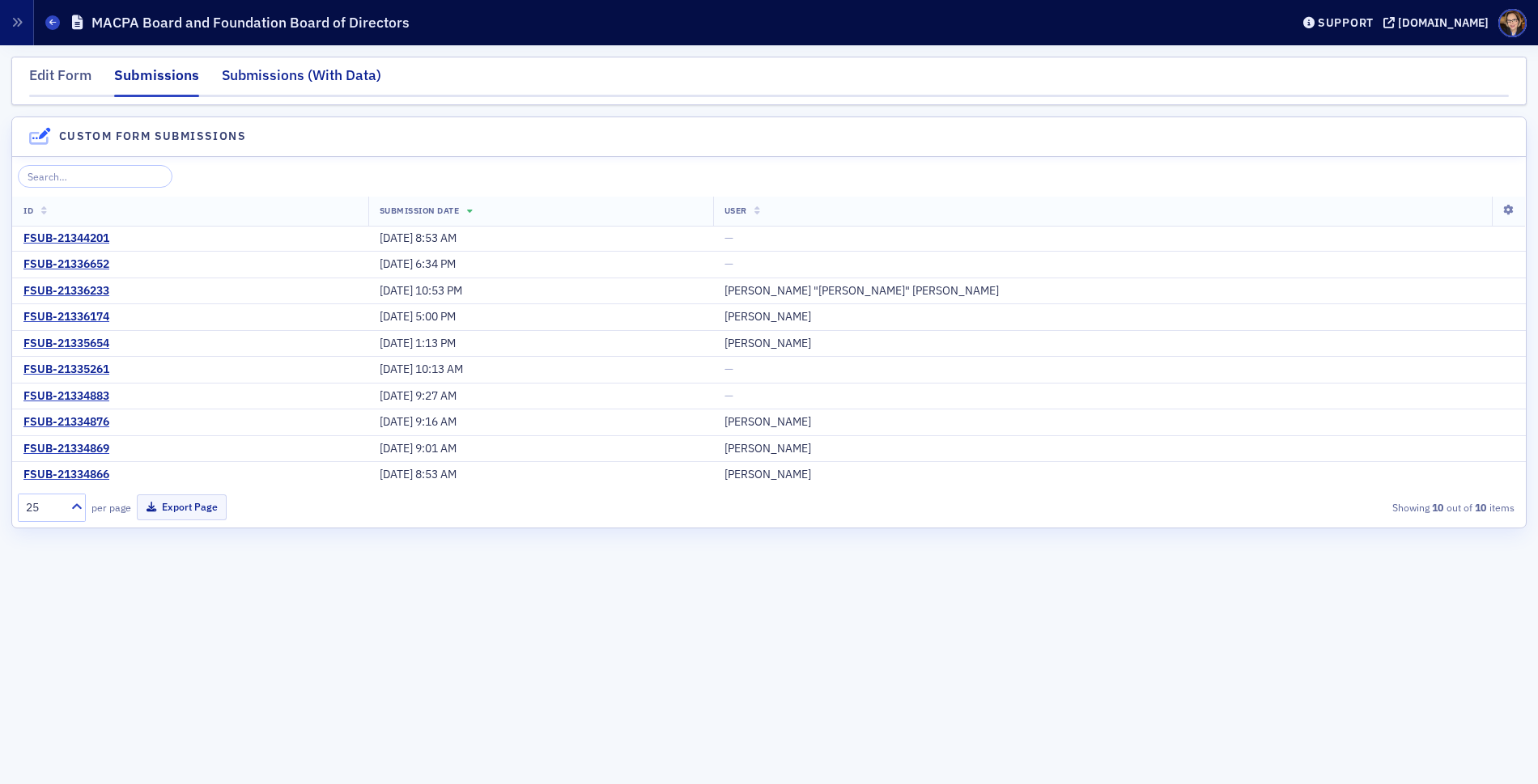
click at [296, 74] on div "Submissions (With Data)" at bounding box center [302, 80] width 160 height 30
